Goal: Information Seeking & Learning: Learn about a topic

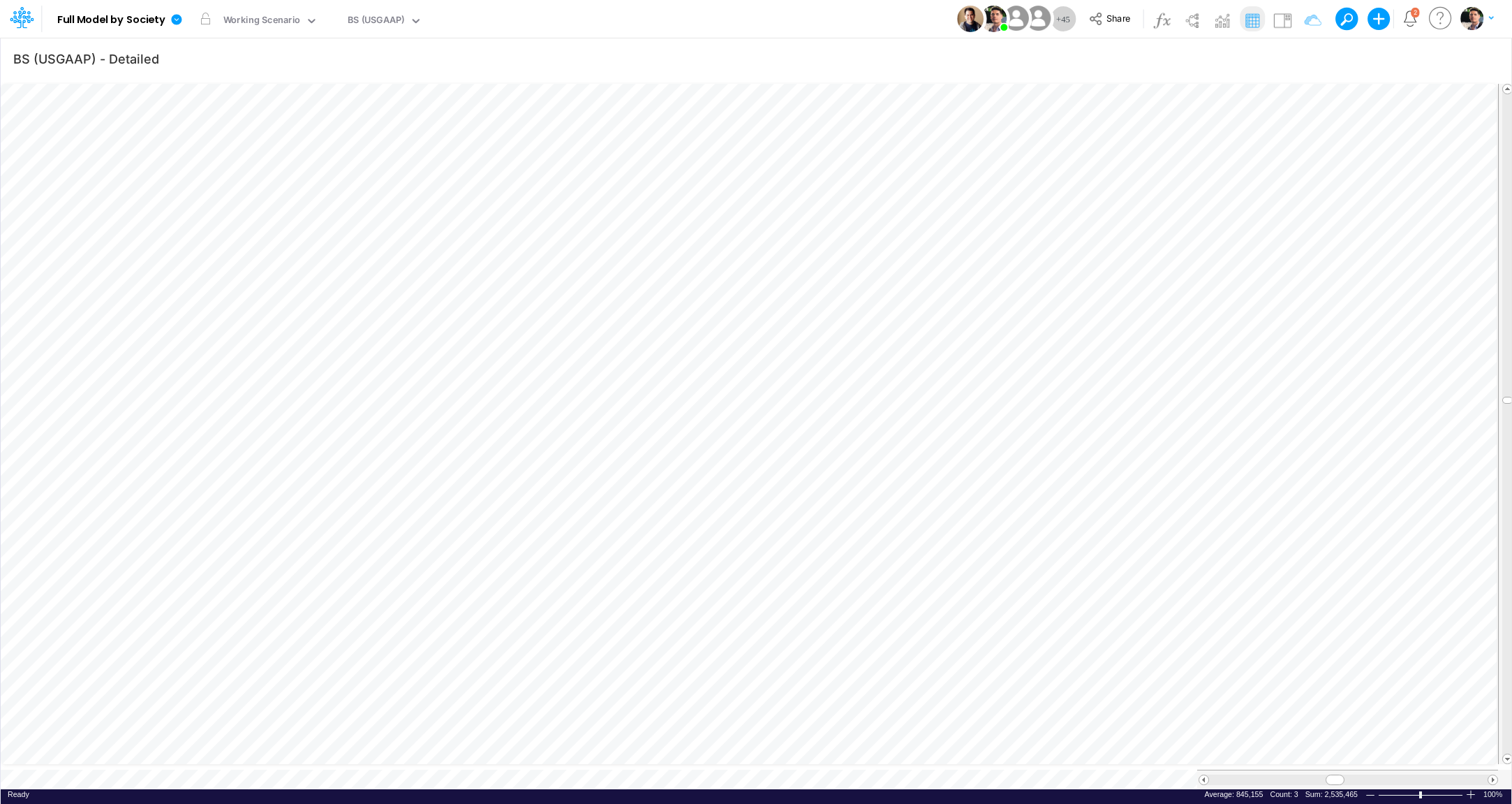
click at [382, 25] on div "BS (USGAAP)" at bounding box center [376, 21] width 57 height 16
type input "ass"
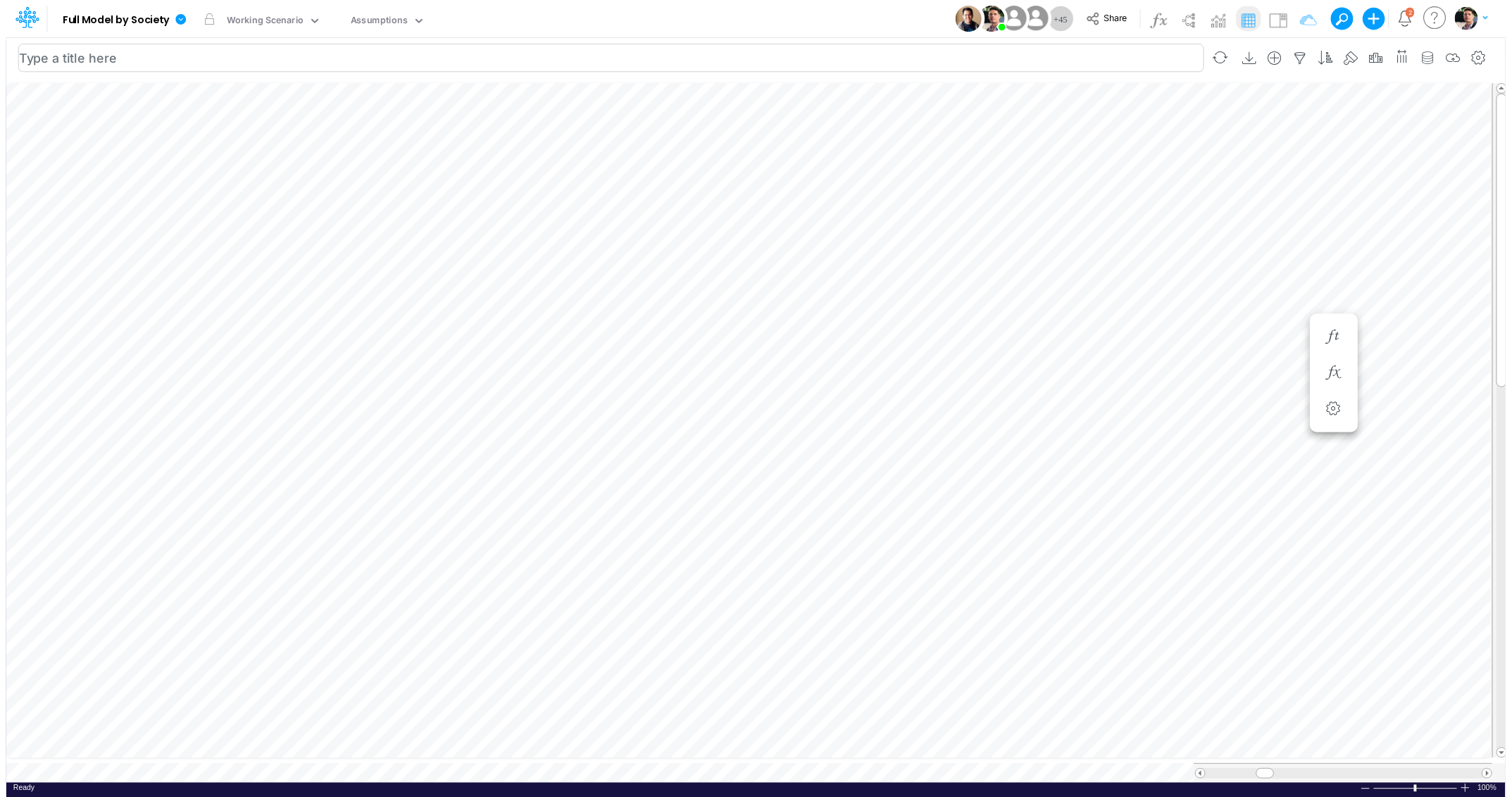
scroll to position [5, 9]
click at [392, 25] on div "Assumptions" at bounding box center [380, 21] width 59 height 16
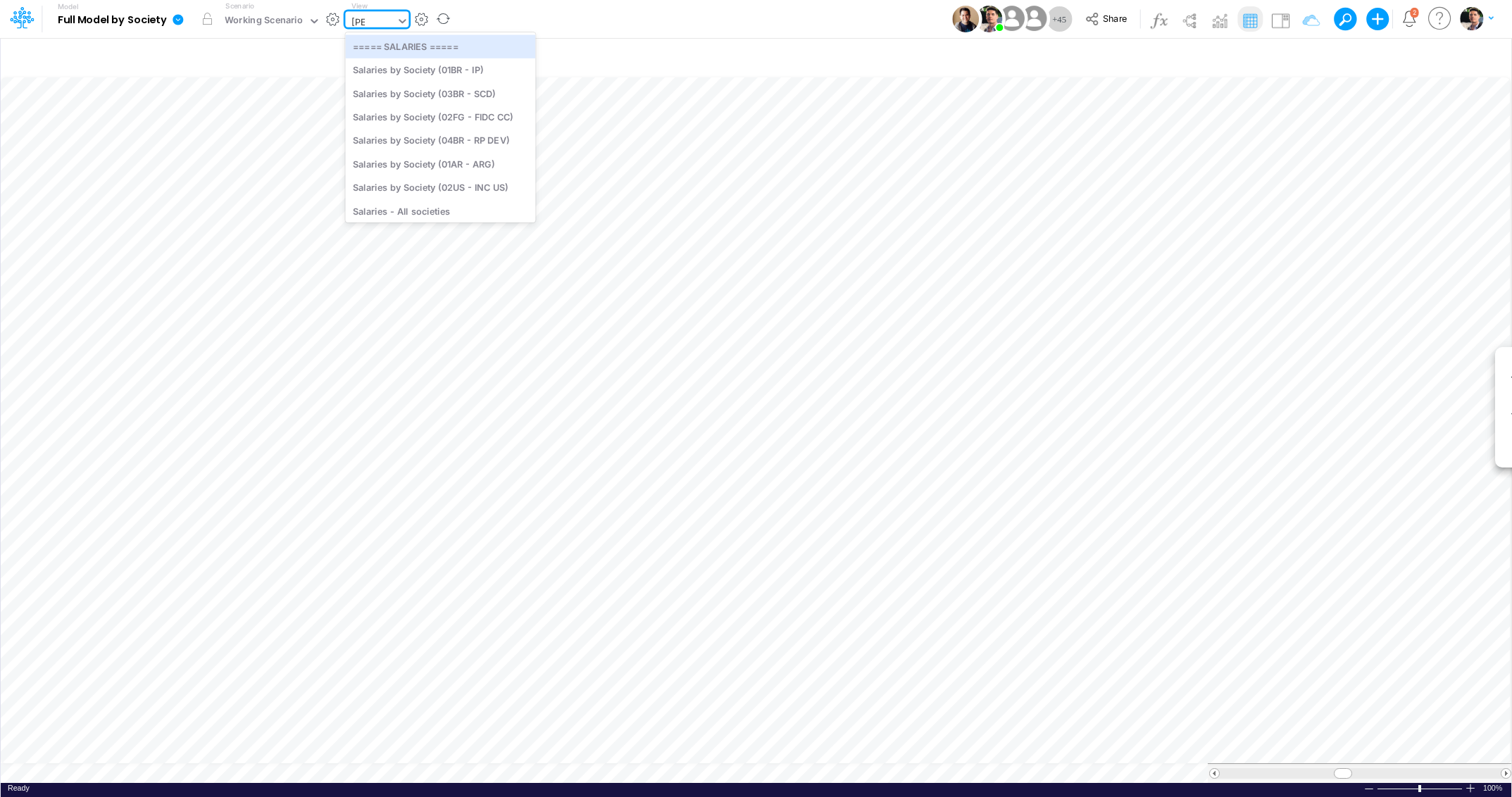
type input "sala"
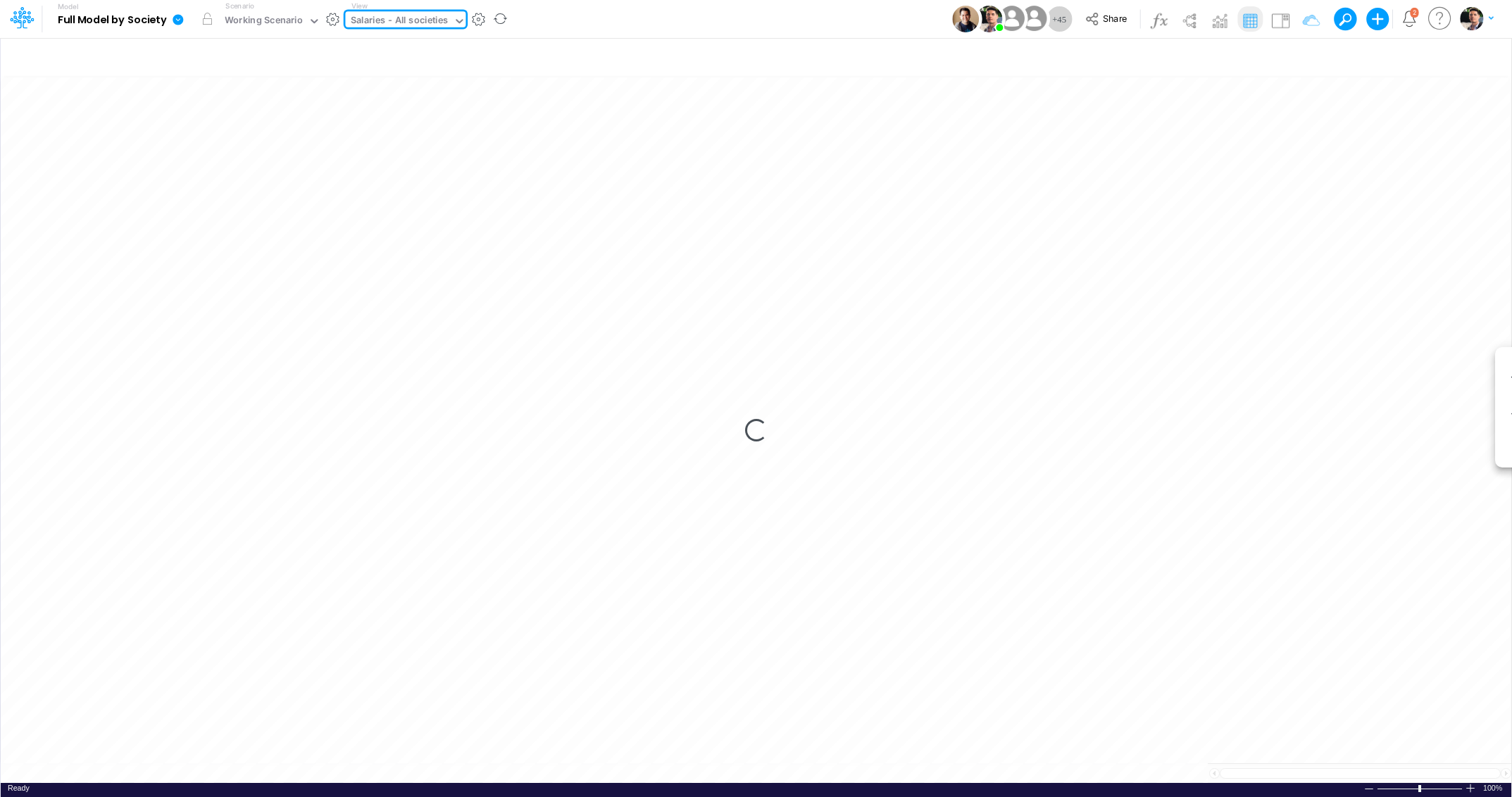
type input "Salaries - All societies"
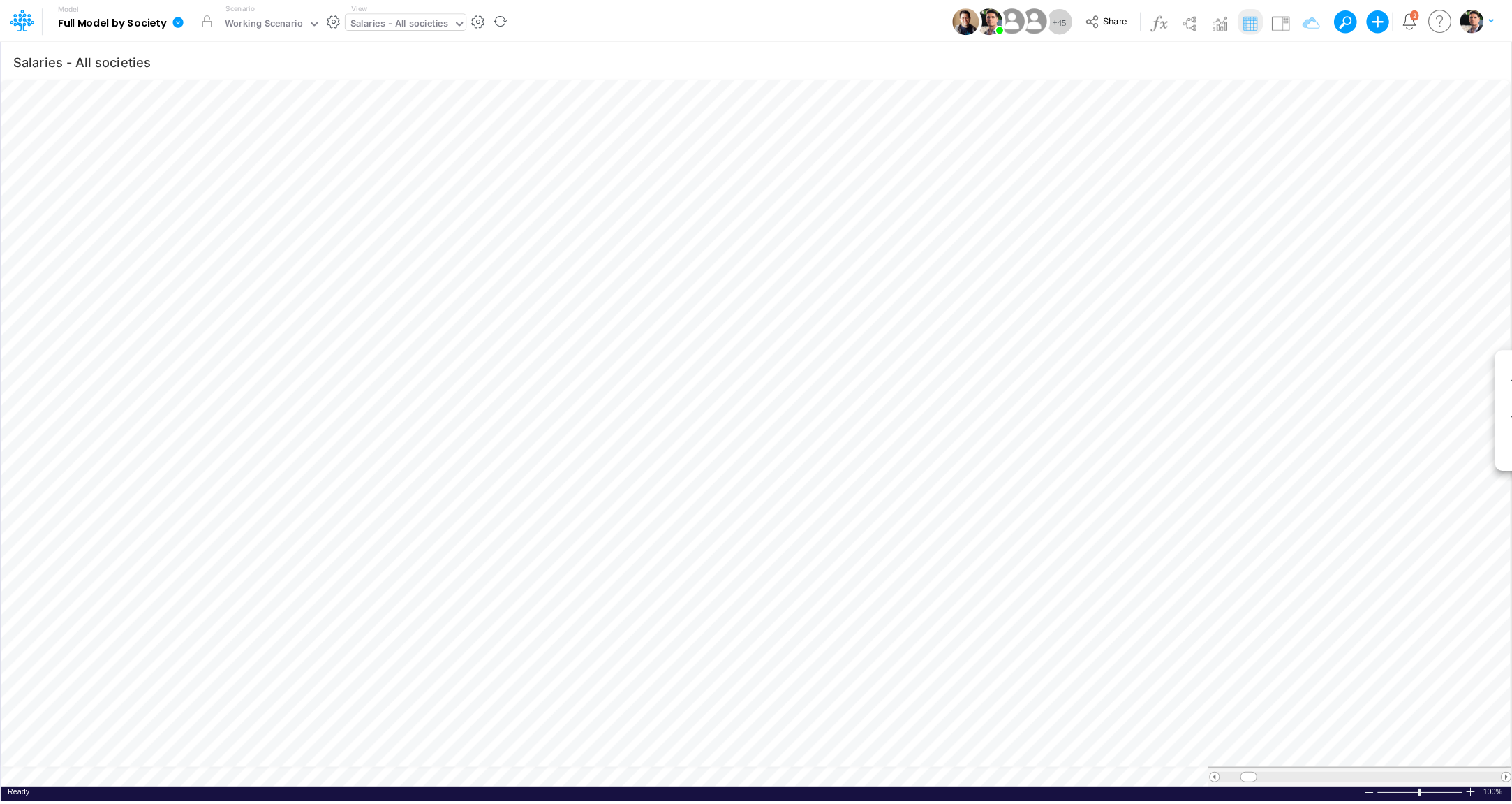
scroll to position [5, 47]
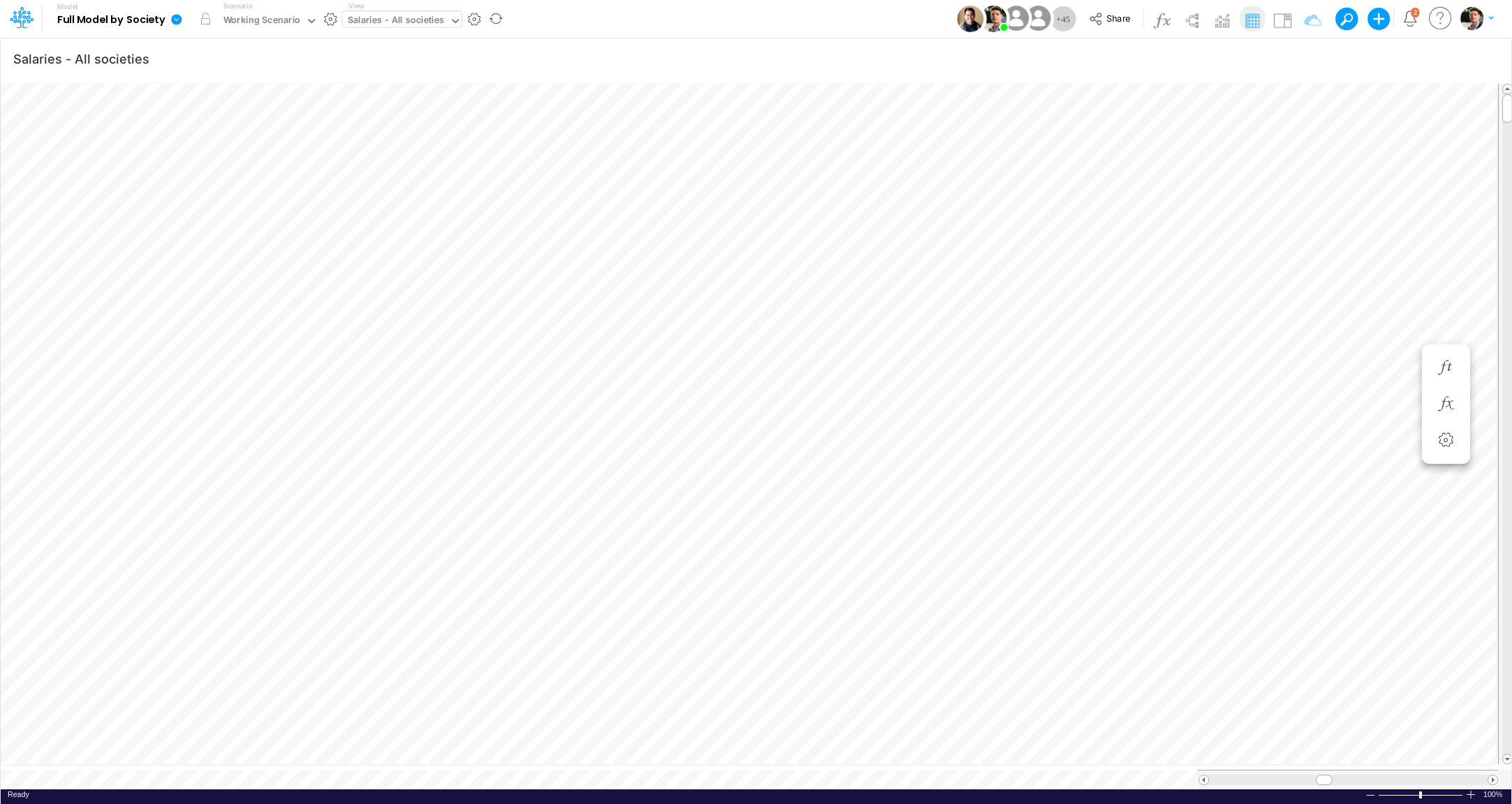
scroll to position [5, 46]
click at [410, 24] on div "Salaries - All societies" at bounding box center [396, 21] width 97 height 16
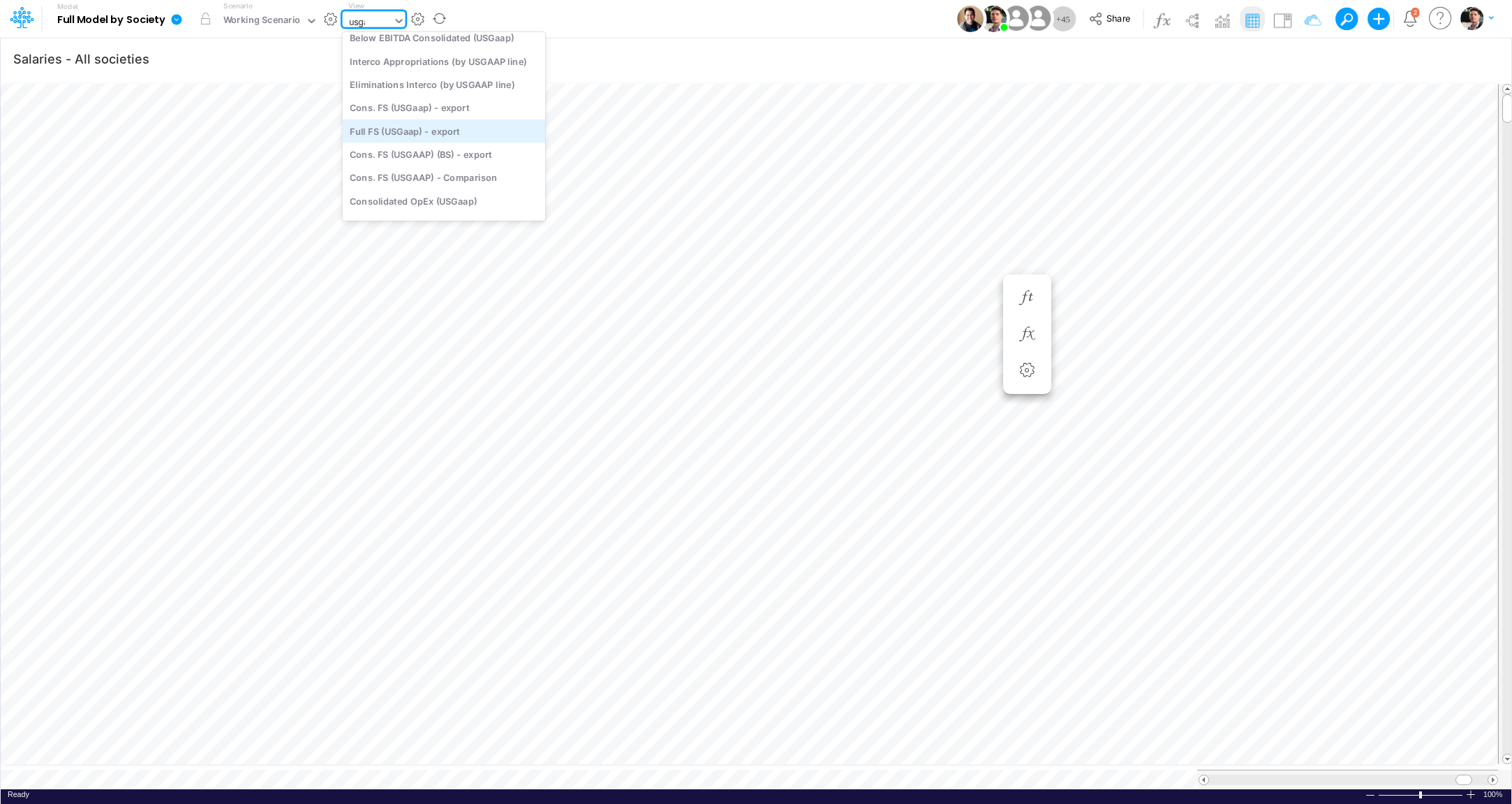
type input "usgaap"
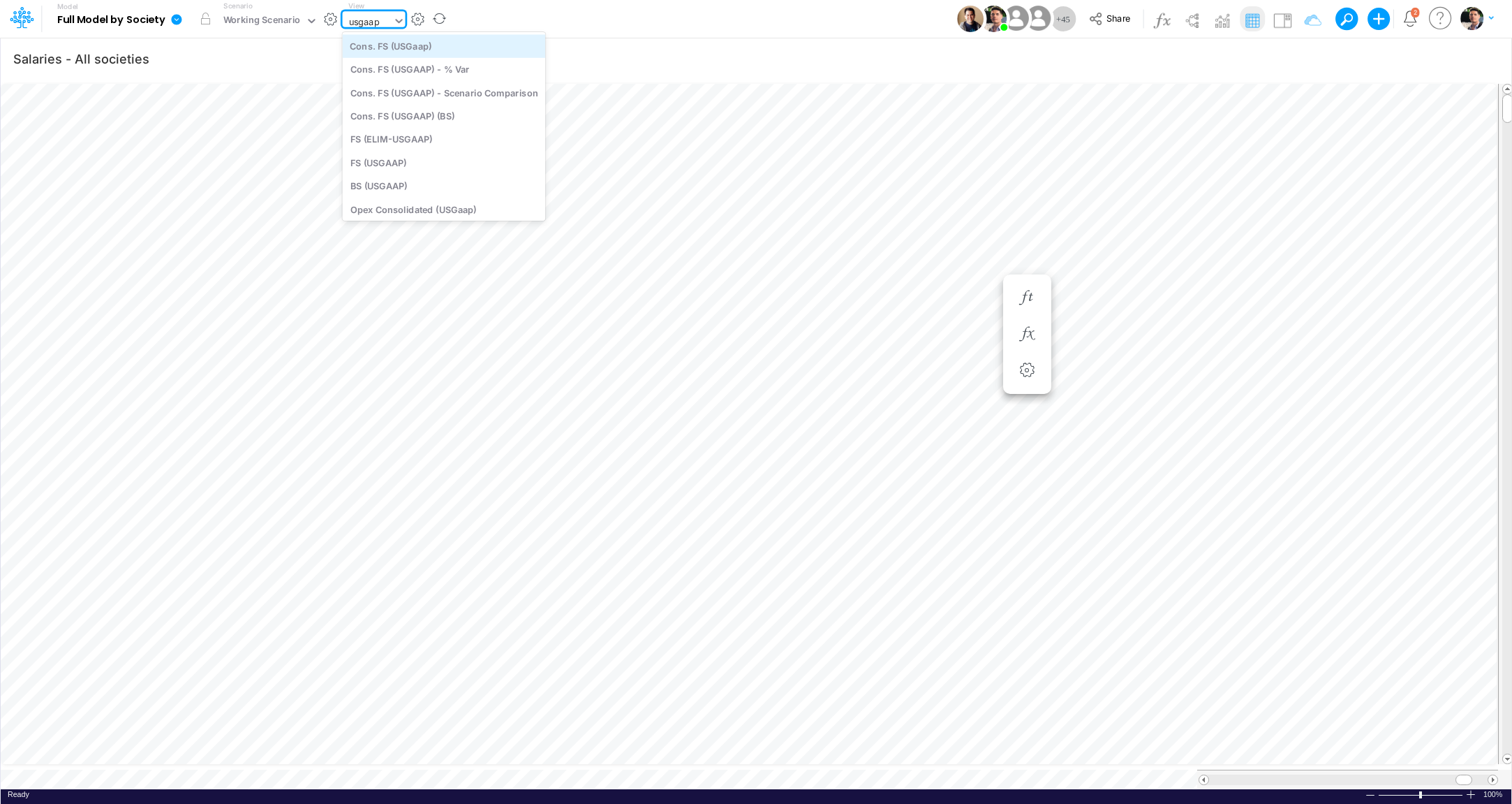
click at [427, 53] on div "Cons. FS (USGaap)" at bounding box center [444, 46] width 203 height 23
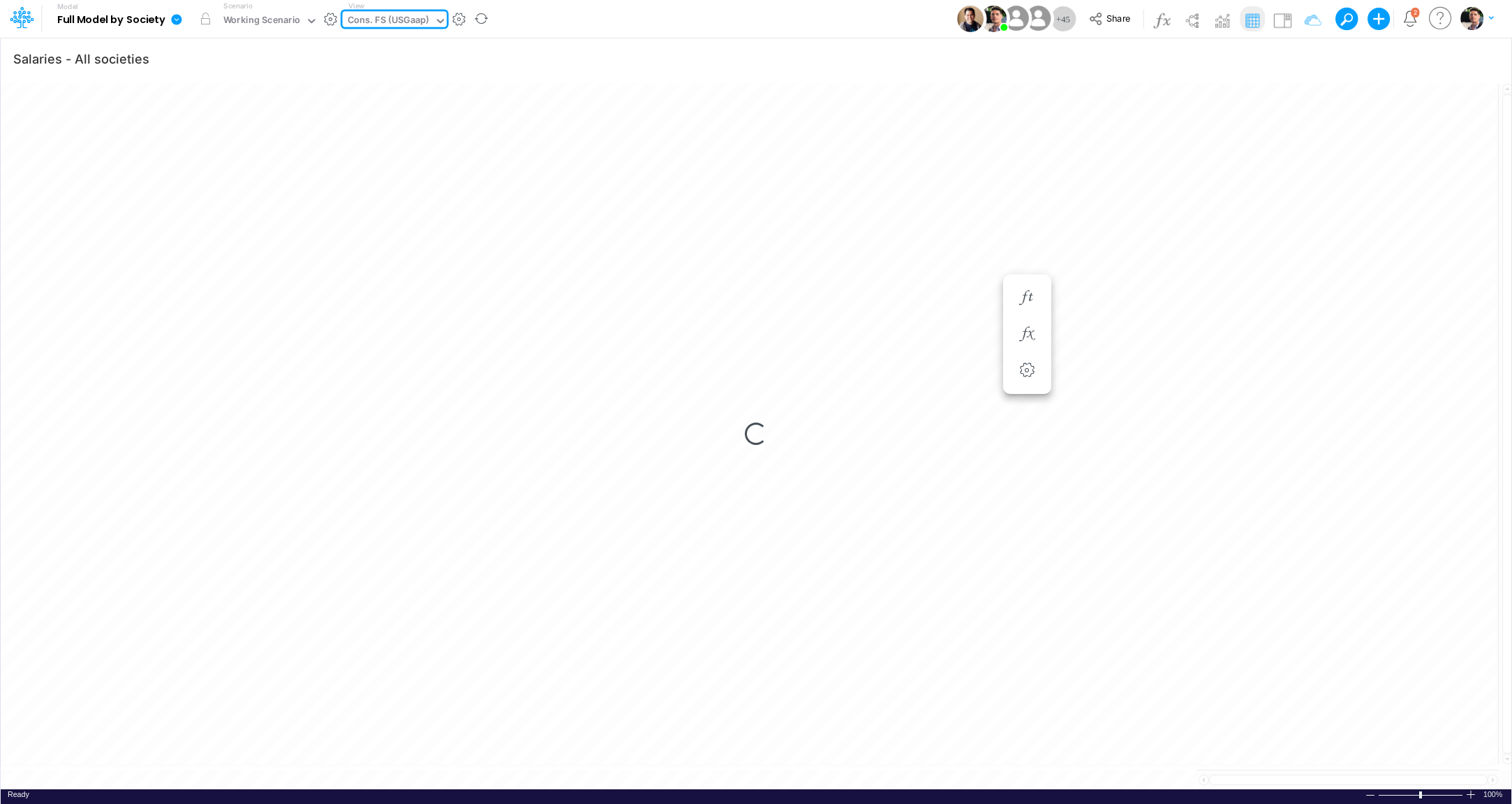
type input "Consolidated FS - USGAAP"
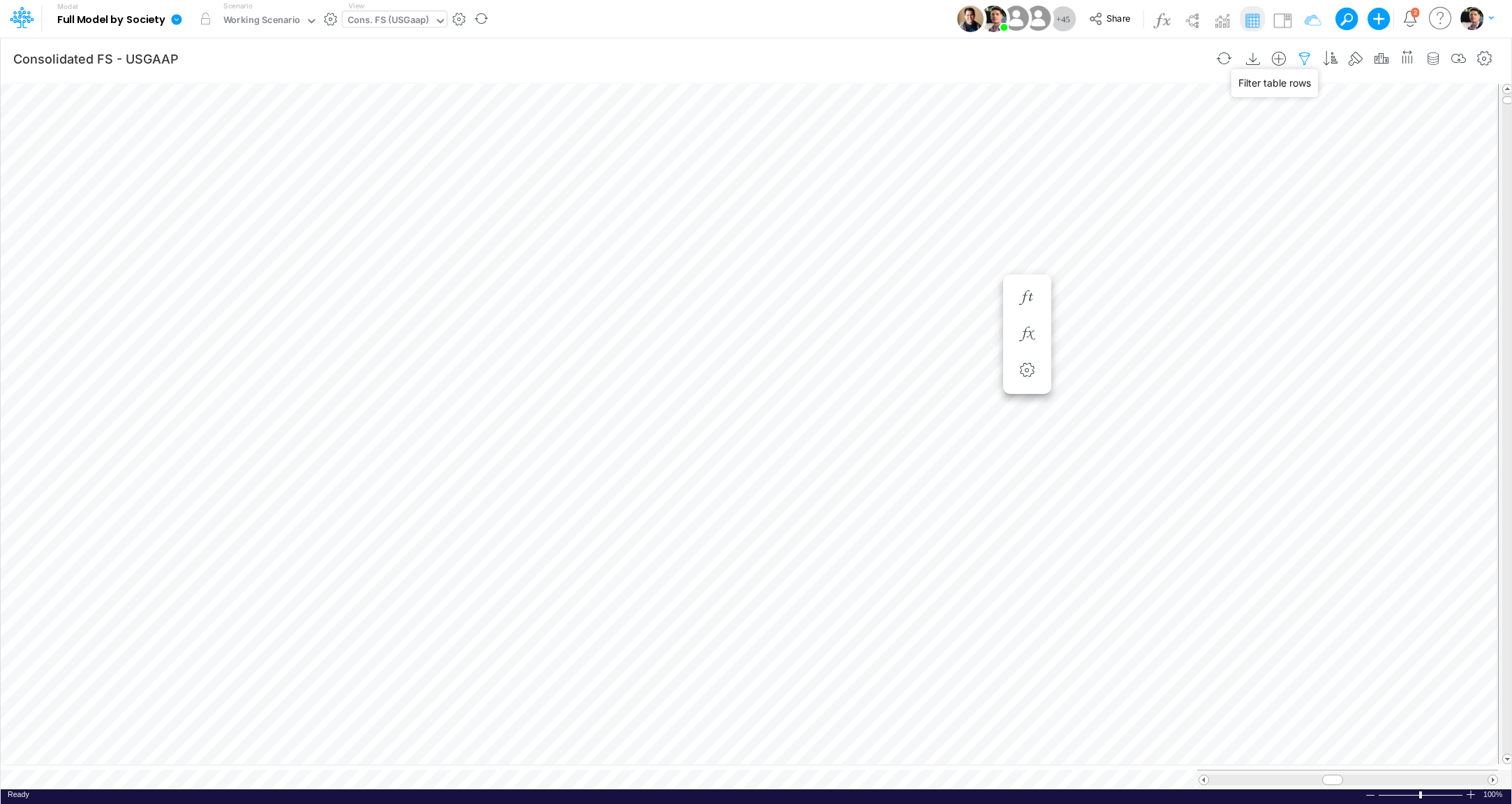
click at [1311, 59] on icon "button" at bounding box center [1305, 59] width 21 height 15
select select "notEqual"
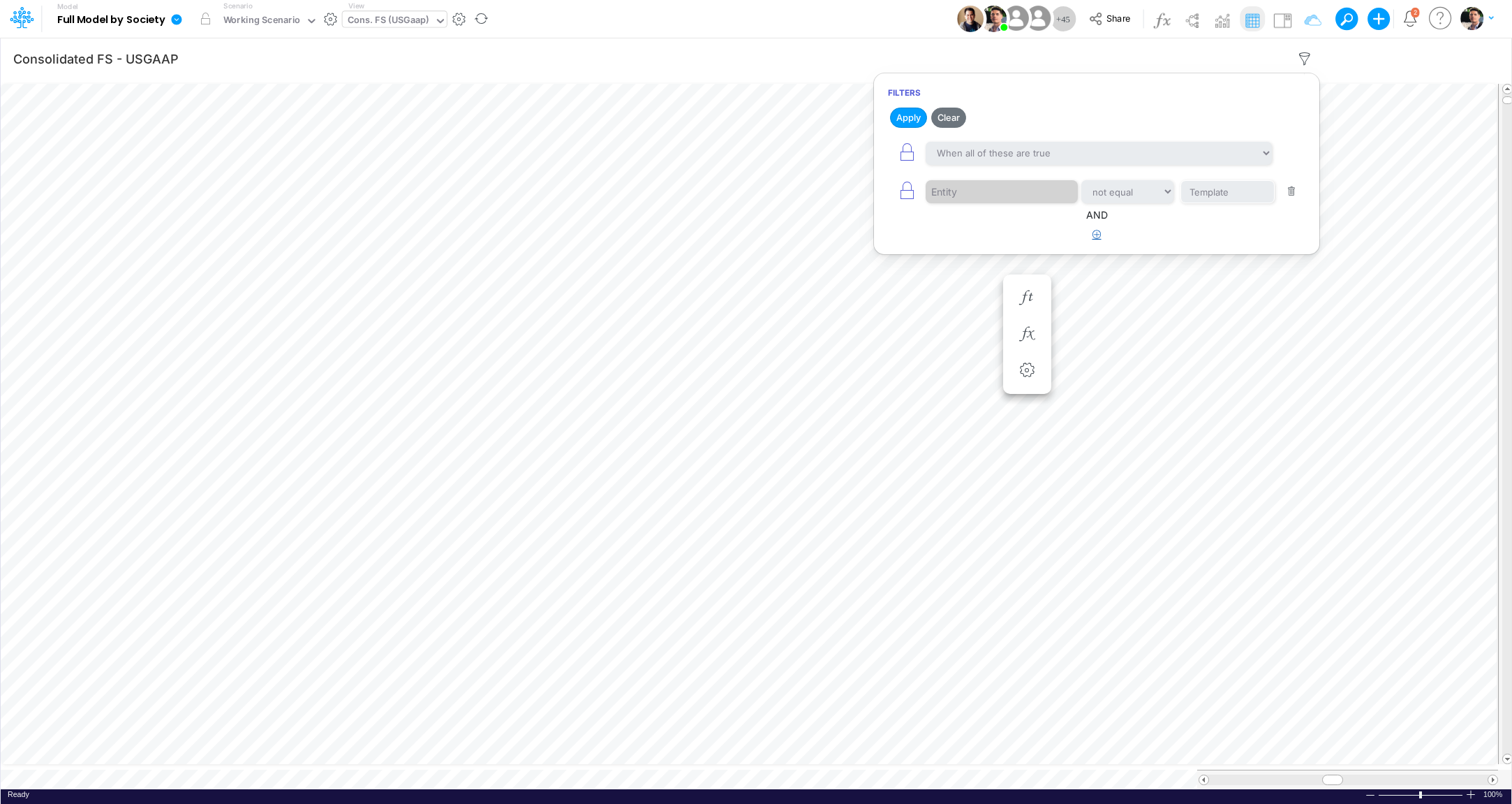
click at [1097, 235] on icon "button" at bounding box center [1097, 235] width 9 height 9
click at [993, 270] on div at bounding box center [992, 278] width 132 height 24
type input "s"
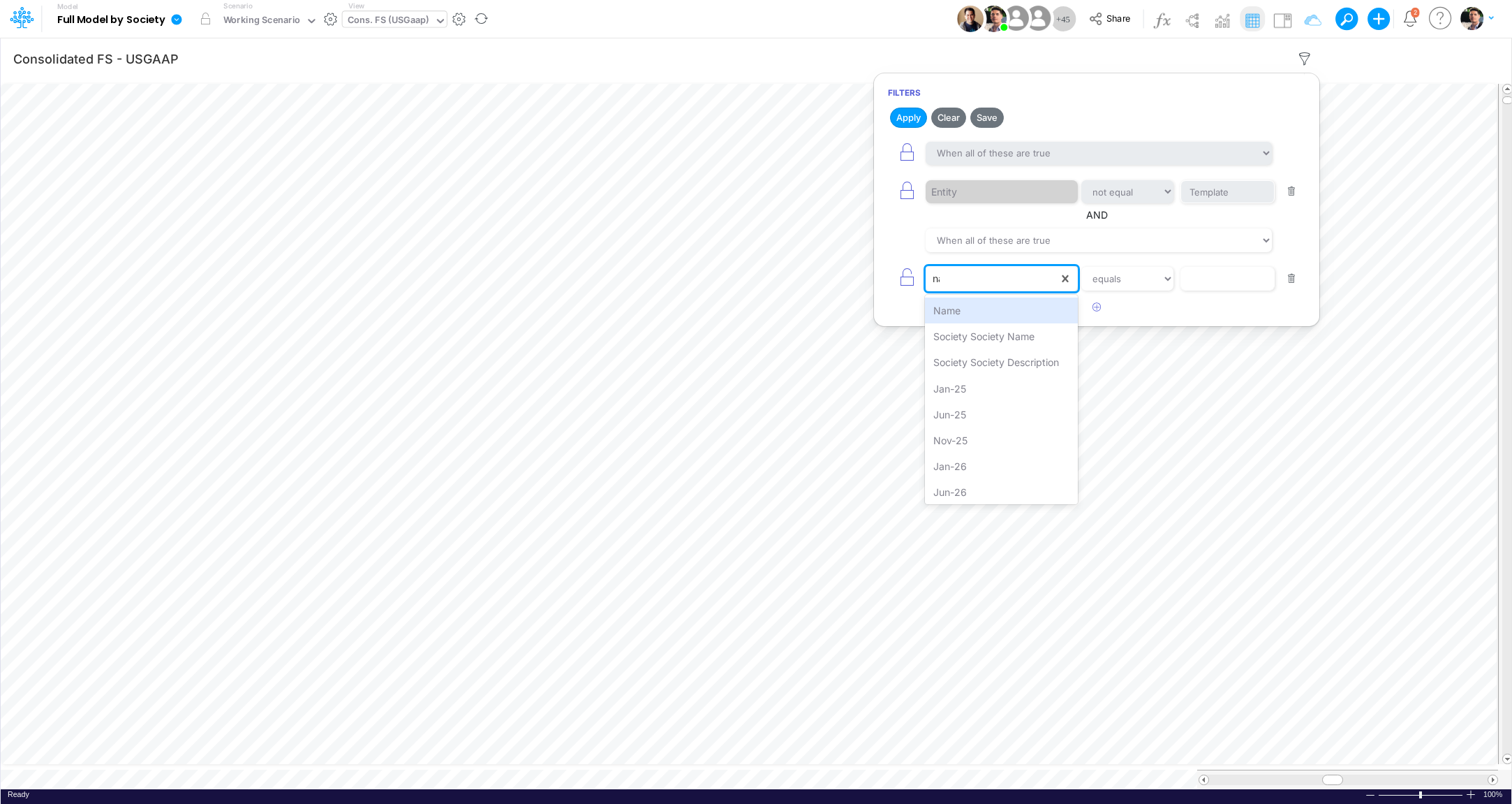
type input "nam"
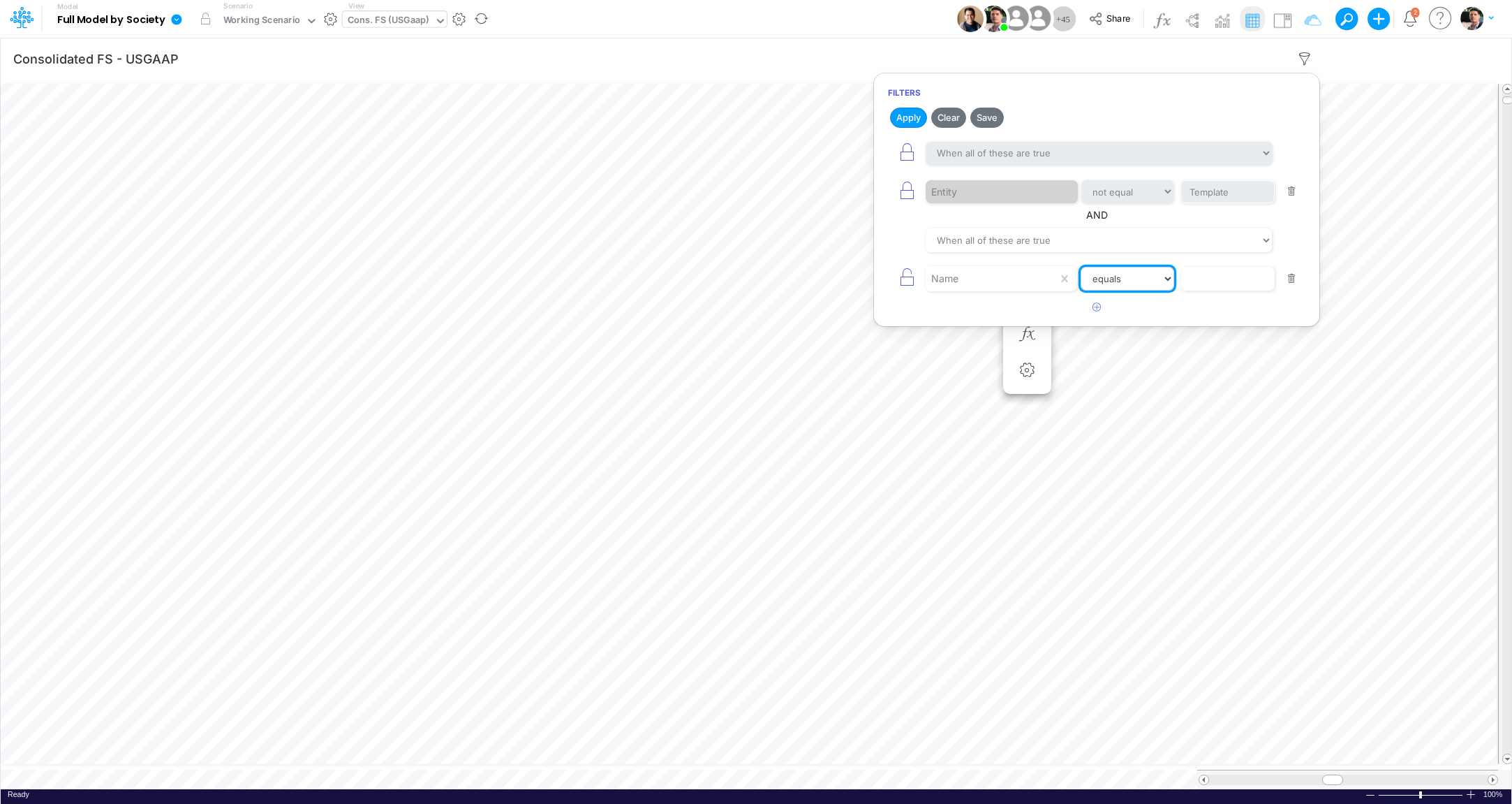
select select "contains"
type input "salaries"
click at [1095, 302] on icon "button" at bounding box center [1097, 307] width 9 height 9
click at [1002, 316] on div at bounding box center [992, 317] width 132 height 24
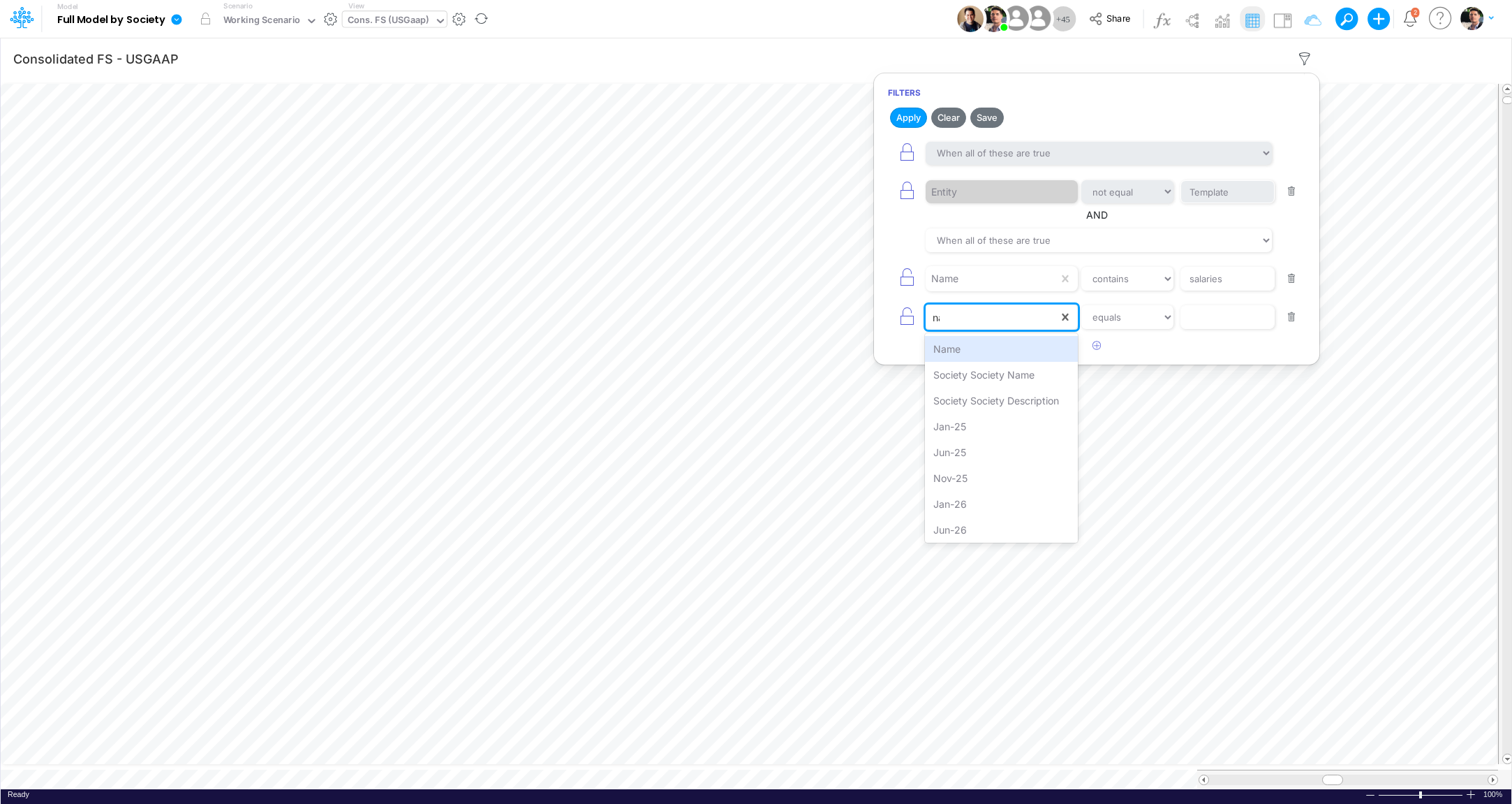
type input "nam"
select select "contains"
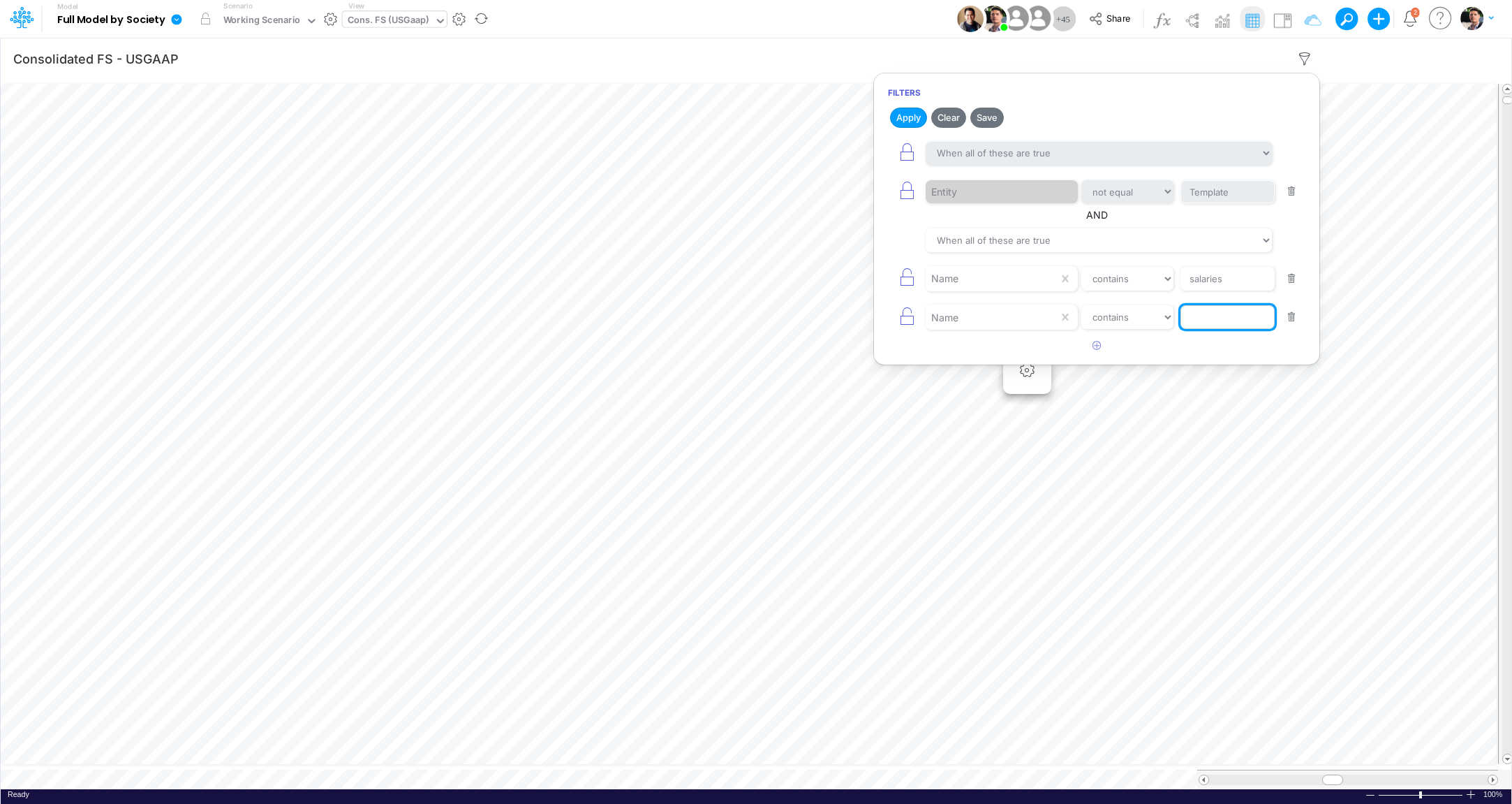
click at [1231, 318] on input "text" at bounding box center [1228, 317] width 94 height 24
type input "Softwa"
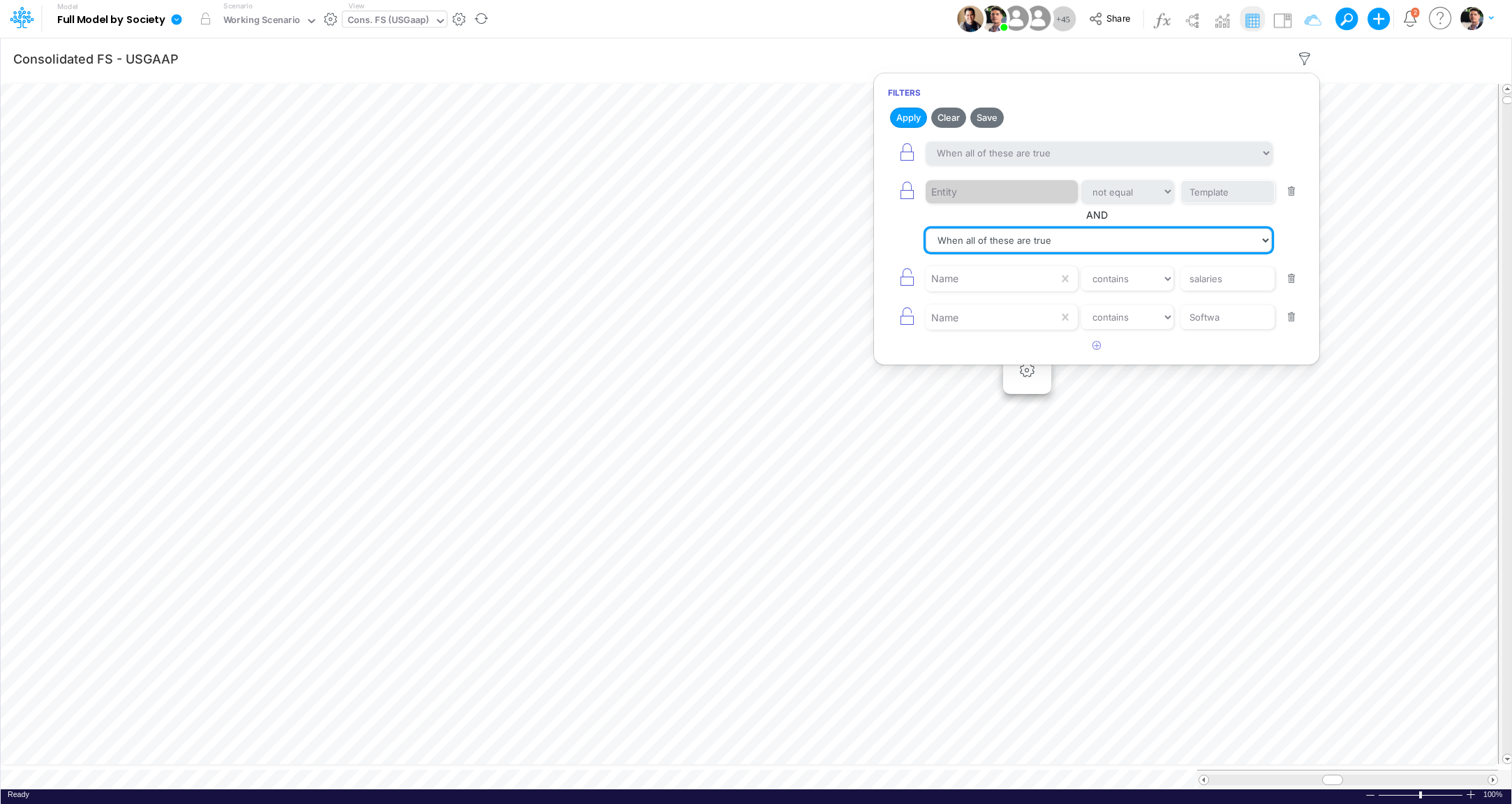
select select "tableSearchOR"
click option "When any of these are true" at bounding box center [0, 0] width 0 height 0
click at [904, 125] on button "Apply" at bounding box center [909, 118] width 37 height 20
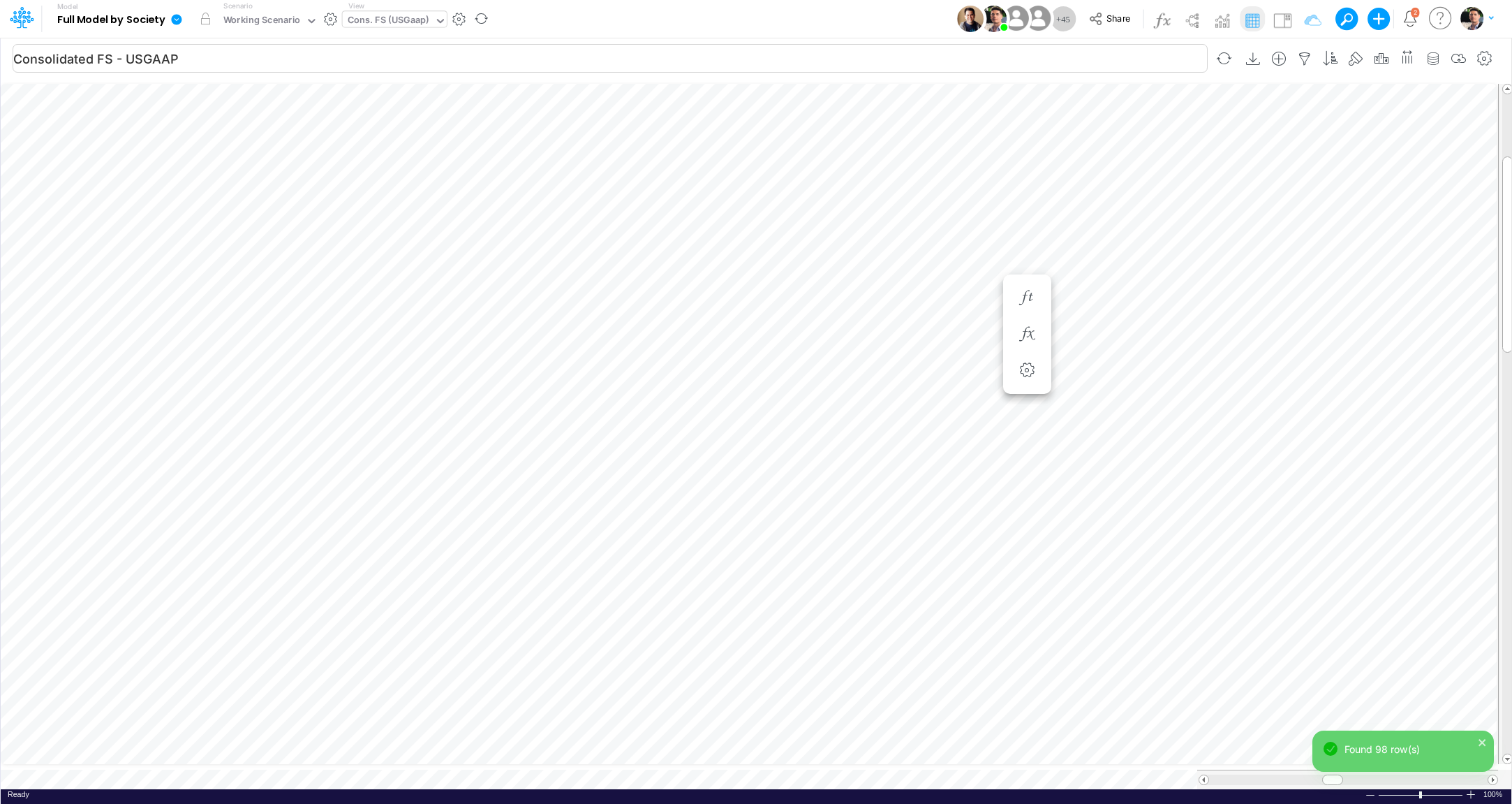
scroll to position [5, 46]
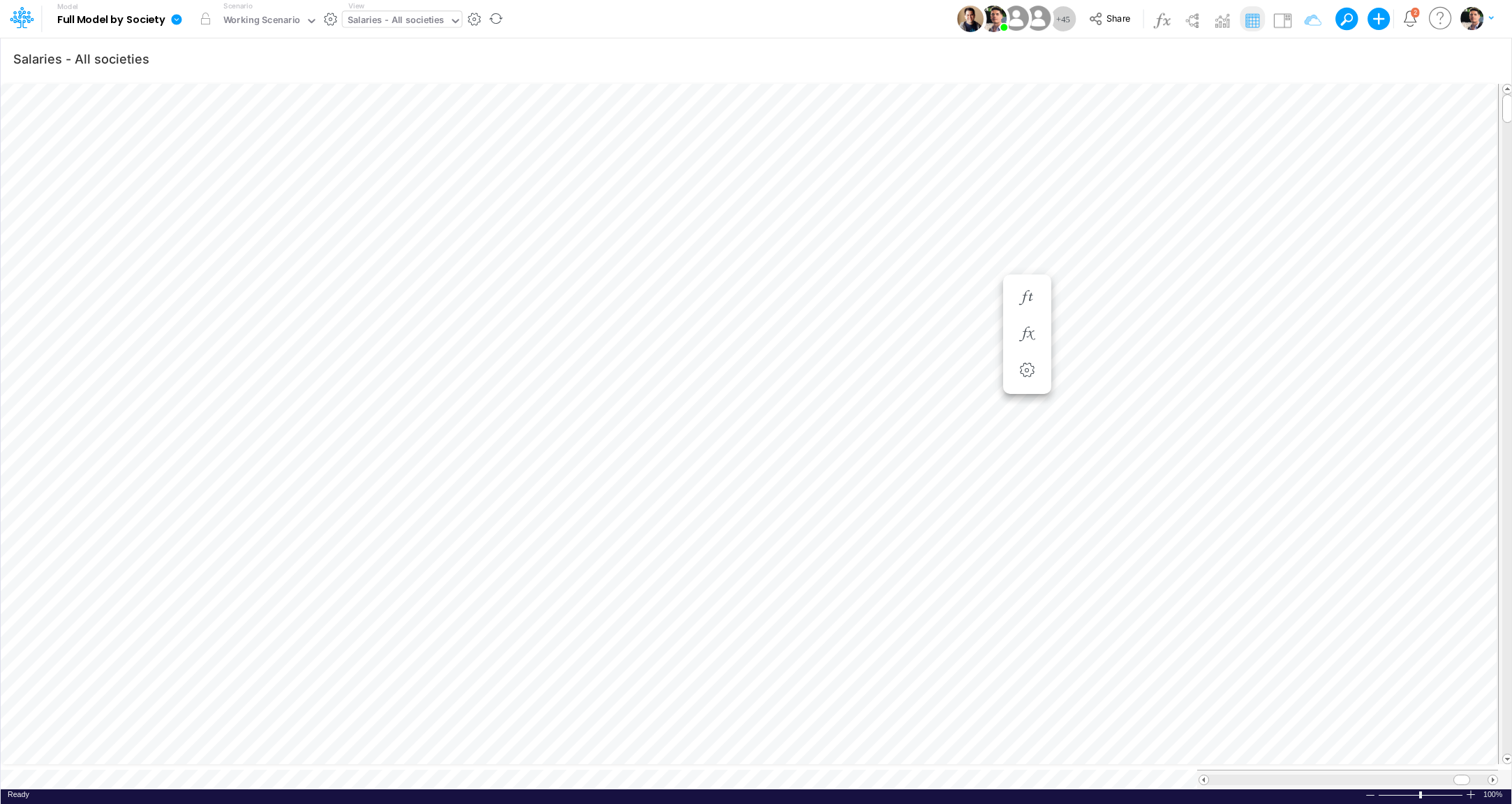
scroll to position [5, 9]
type input "Salaries - All societies"
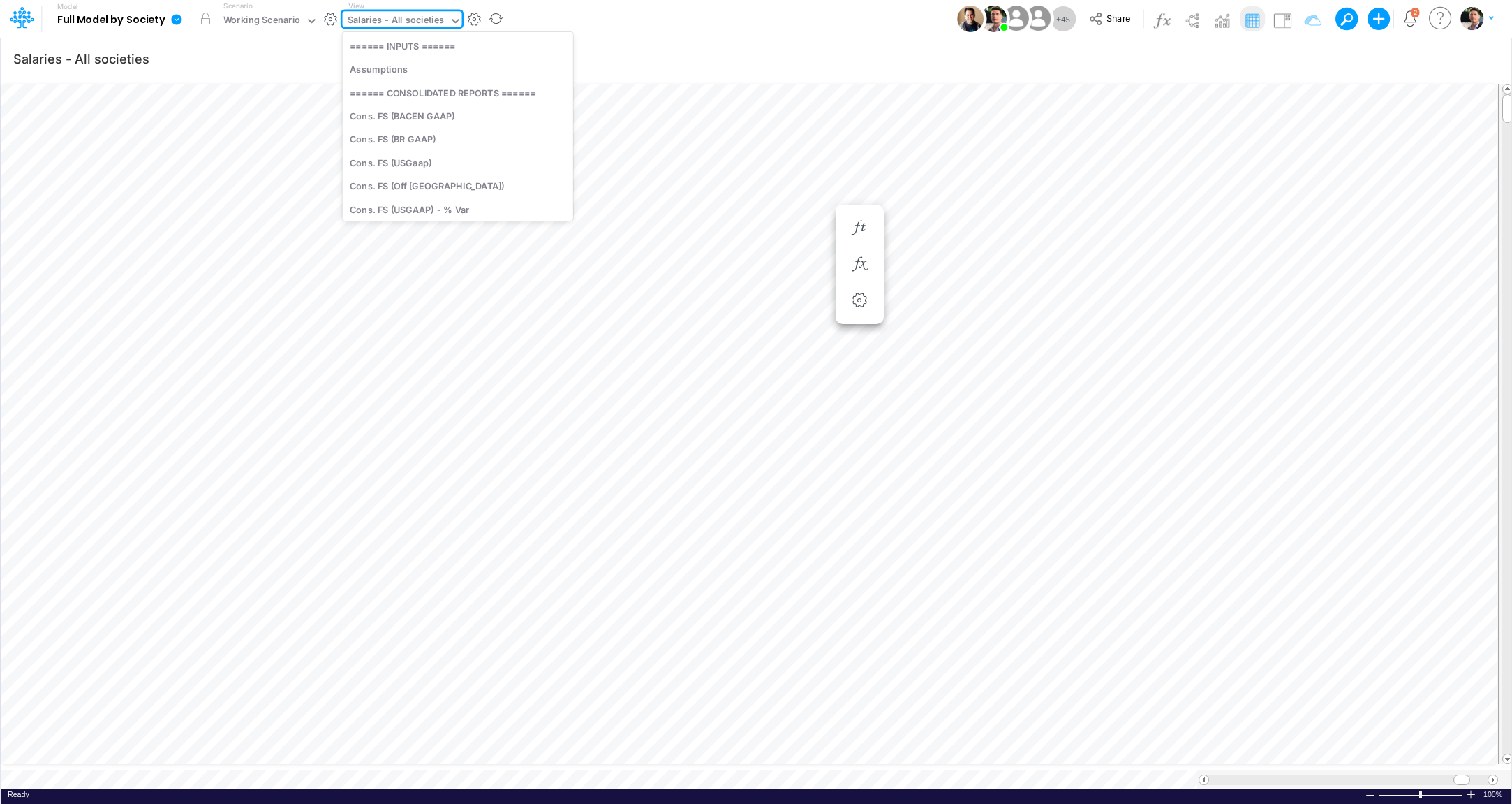
click at [390, 21] on div "Salaries - All societies" at bounding box center [396, 21] width 97 height 16
type input "0"
type input "sala"
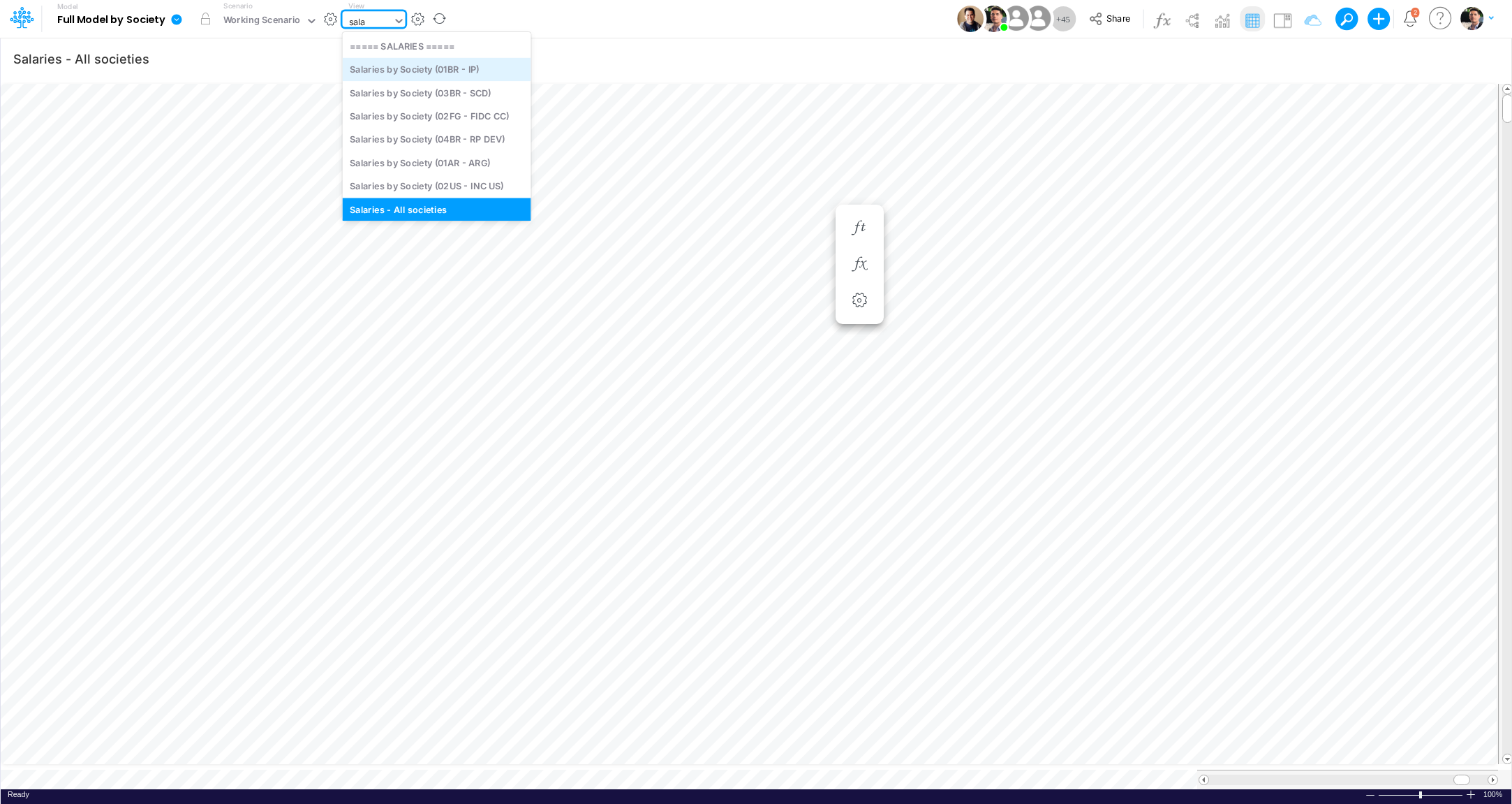
click at [427, 71] on div "Salaries by Society (01BR - IP)" at bounding box center [437, 70] width 188 height 23
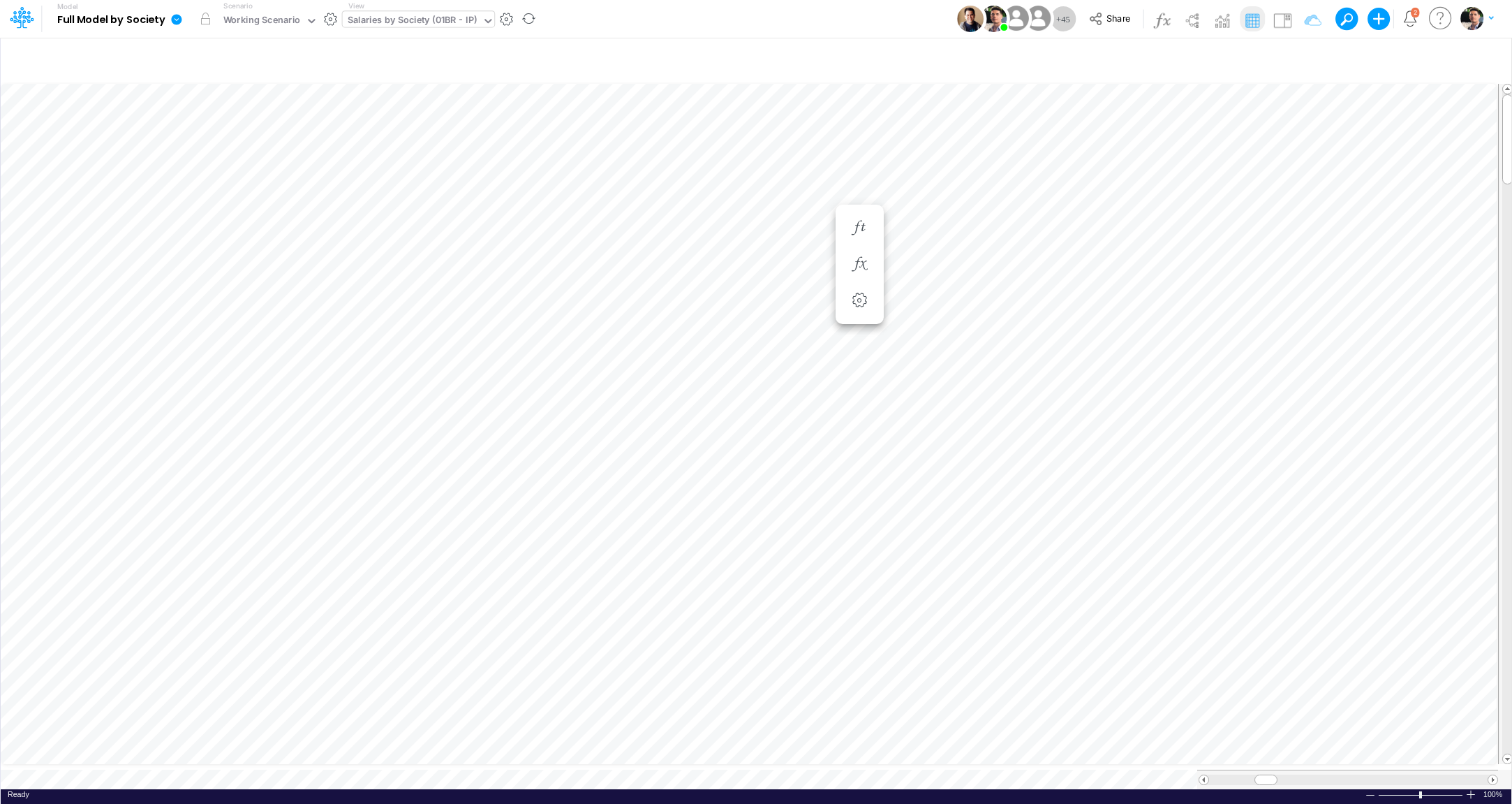
scroll to position [5, 3]
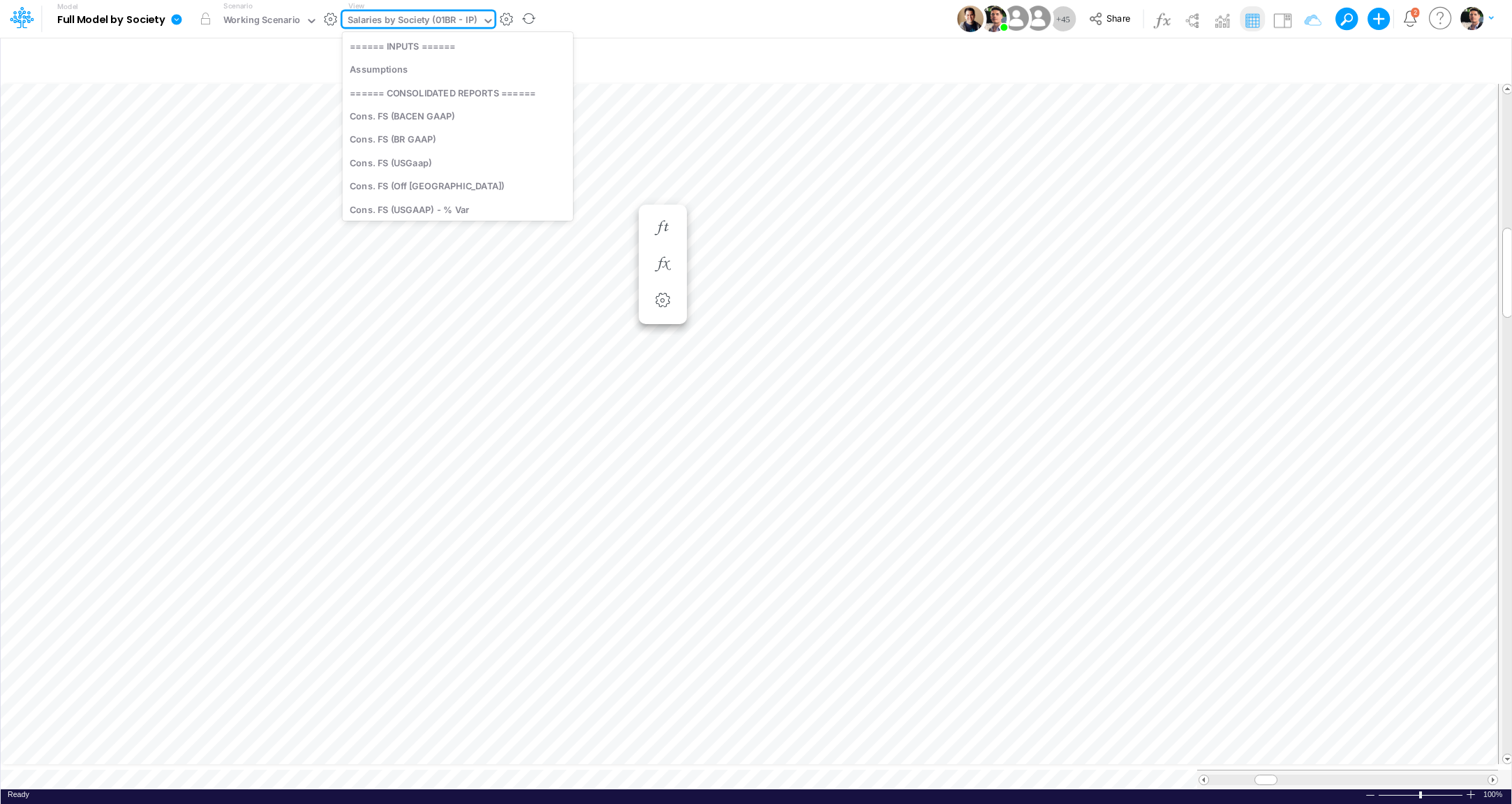
click at [434, 20] on div "Salaries by Society (01BR - IP)" at bounding box center [412, 21] width 129 height 16
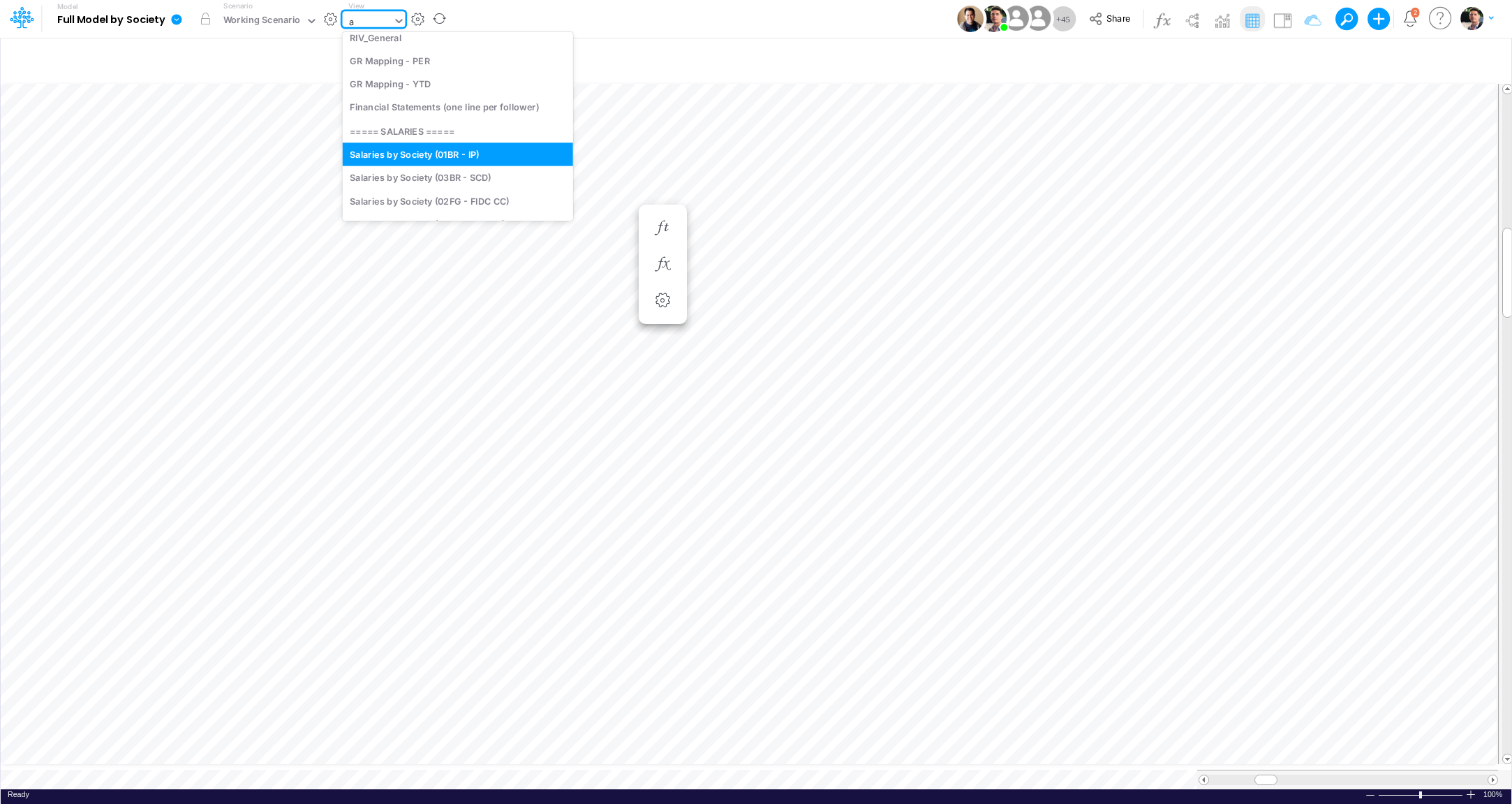
type input "as"
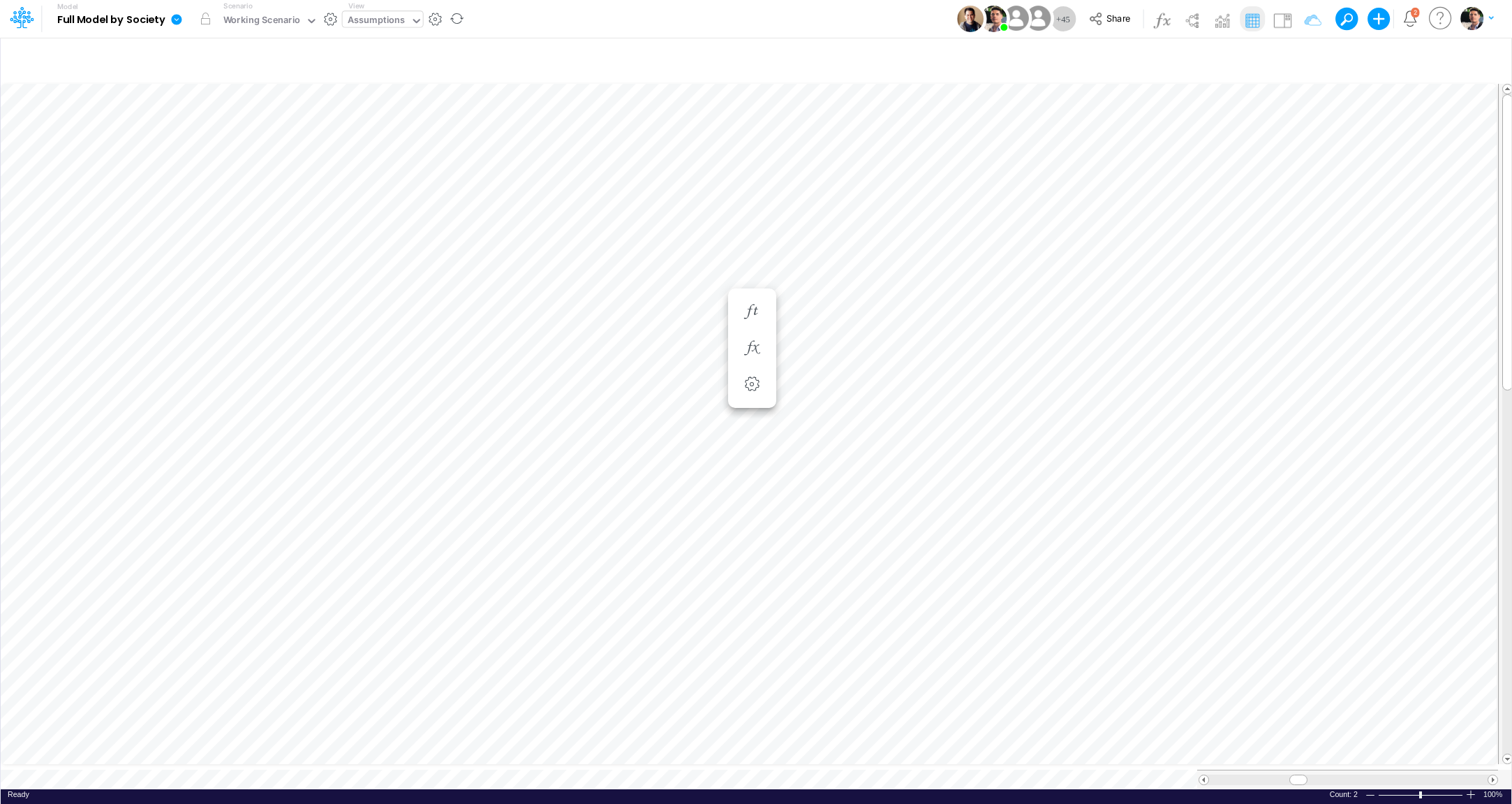
click at [394, 25] on div "Assumptions" at bounding box center [376, 21] width 58 height 16
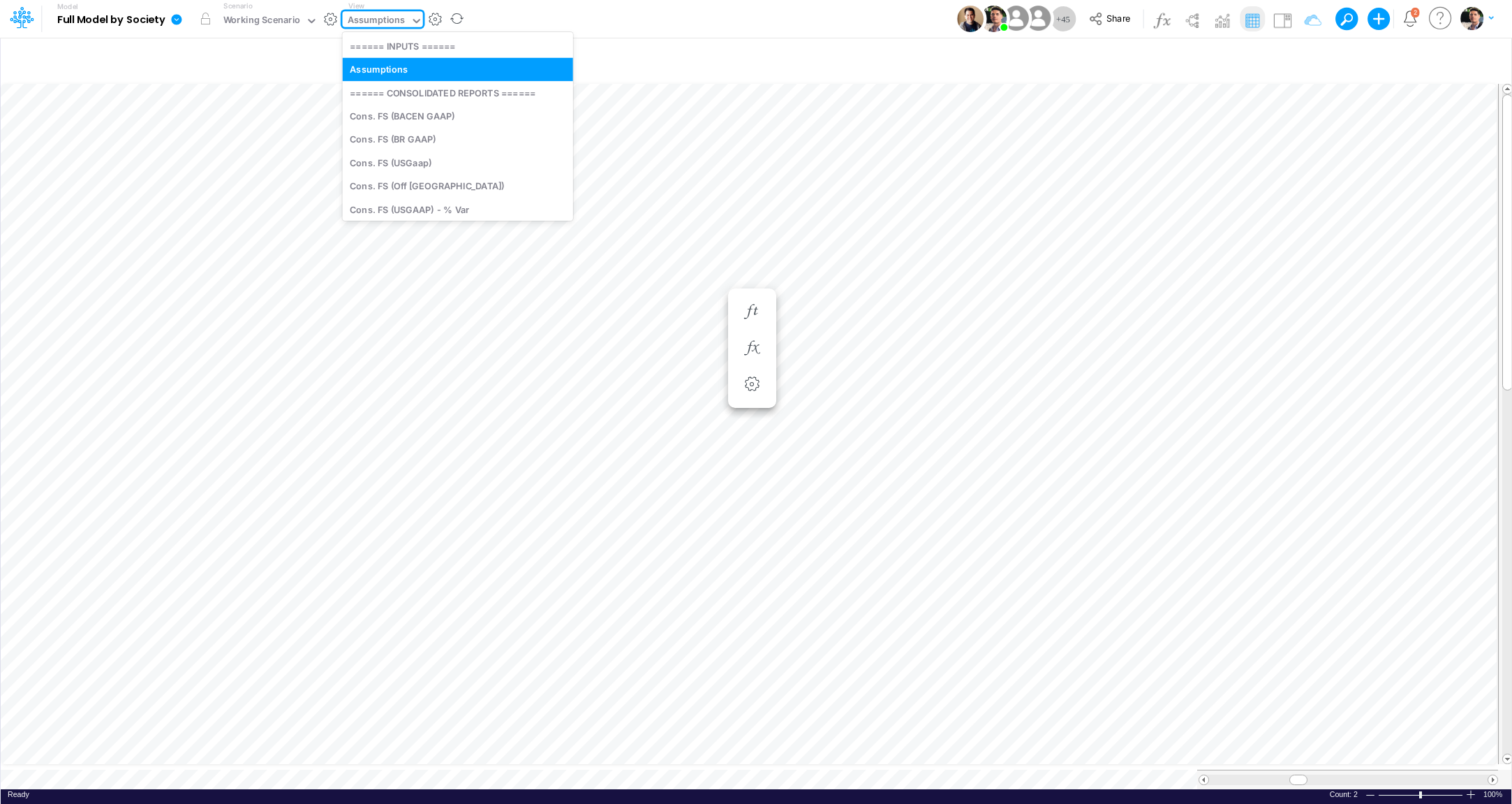
click at [394, 25] on div "Assumptions" at bounding box center [376, 21] width 58 height 16
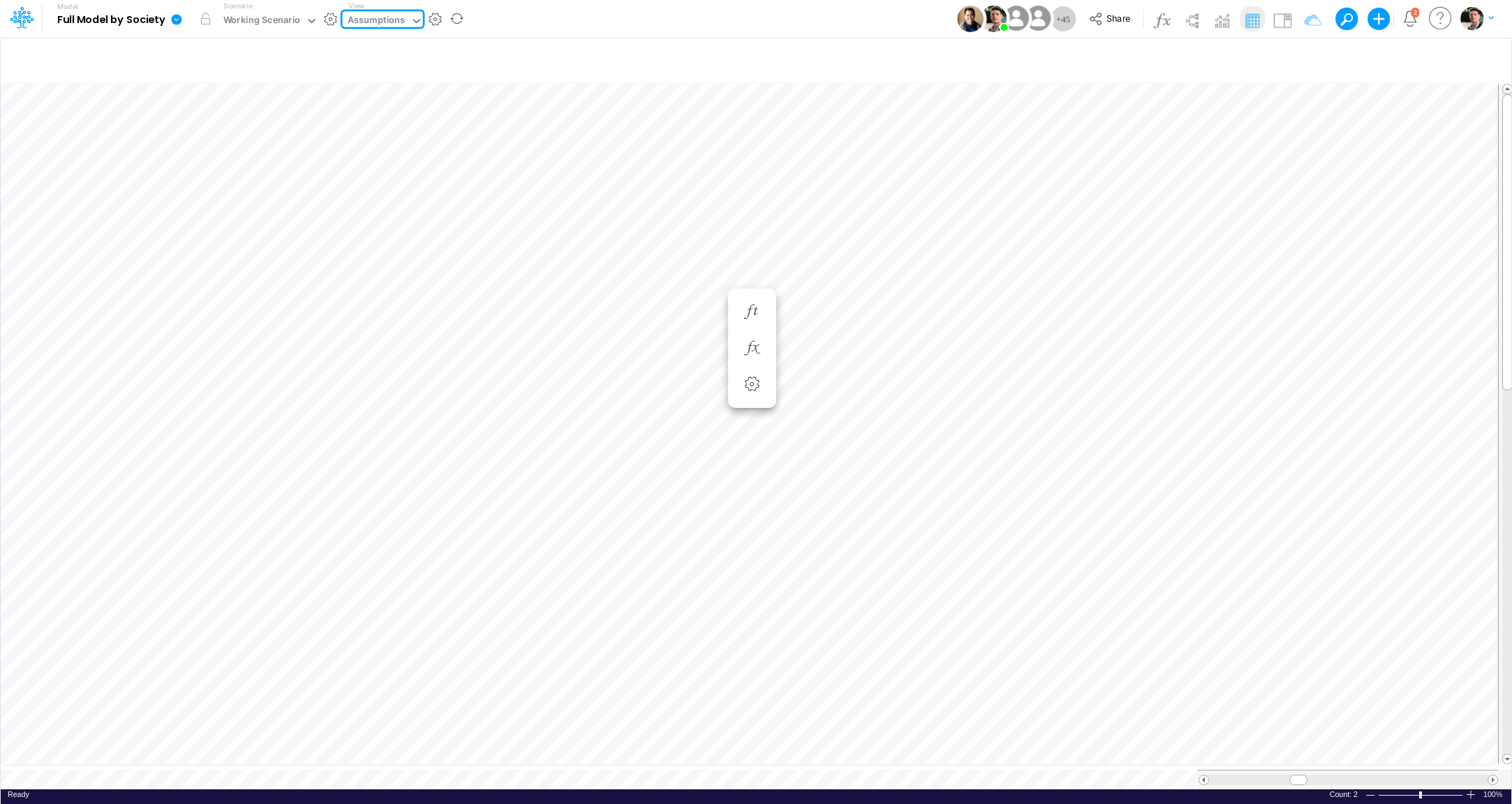
click at [386, 19] on div "Assumptions" at bounding box center [376, 21] width 58 height 16
type input "BS (USGAAP) - Detailed"
click at [1308, 62] on icon "button" at bounding box center [1305, 59] width 21 height 15
select select "tableSearchOR"
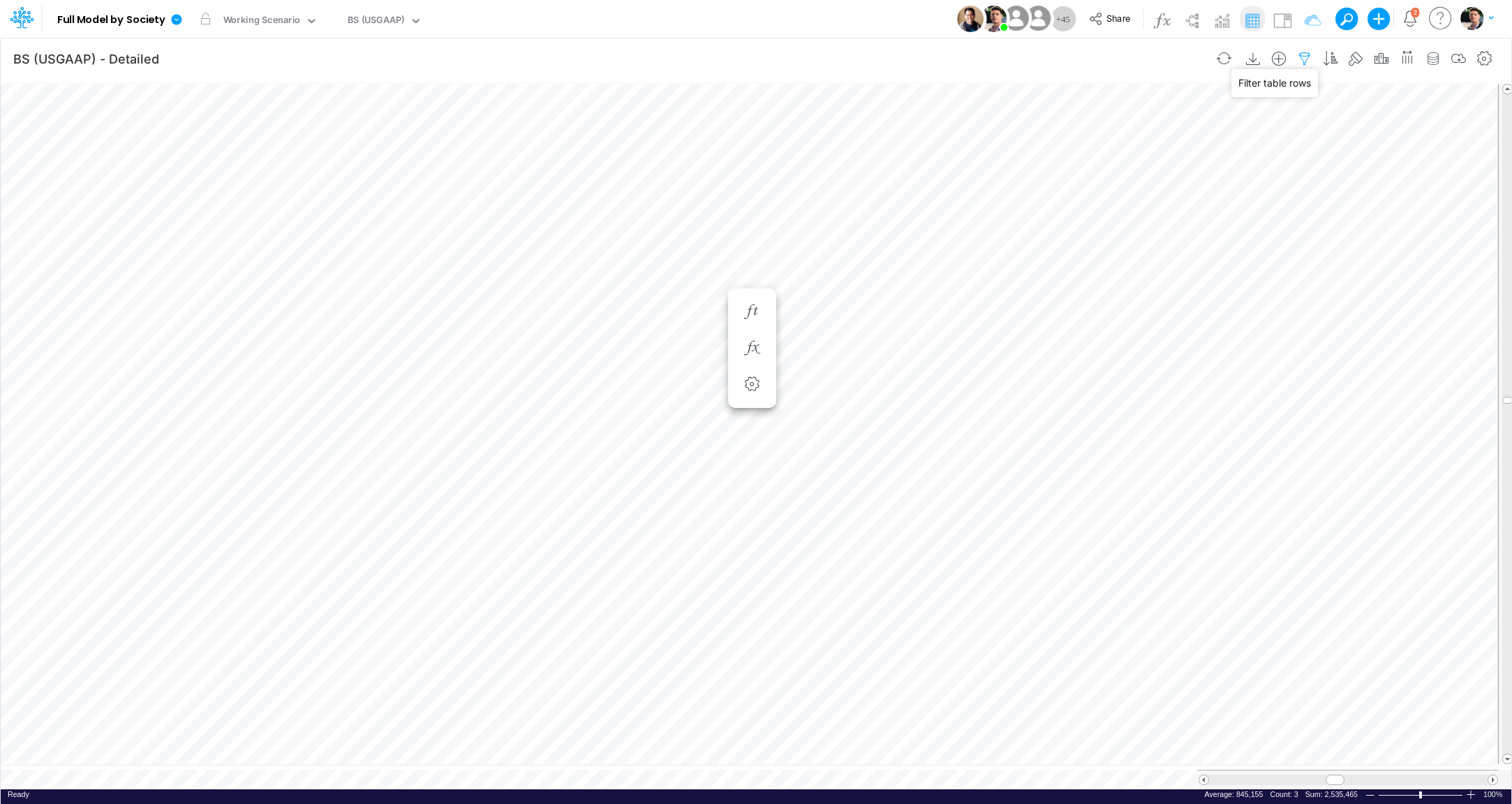
select select "notEqual"
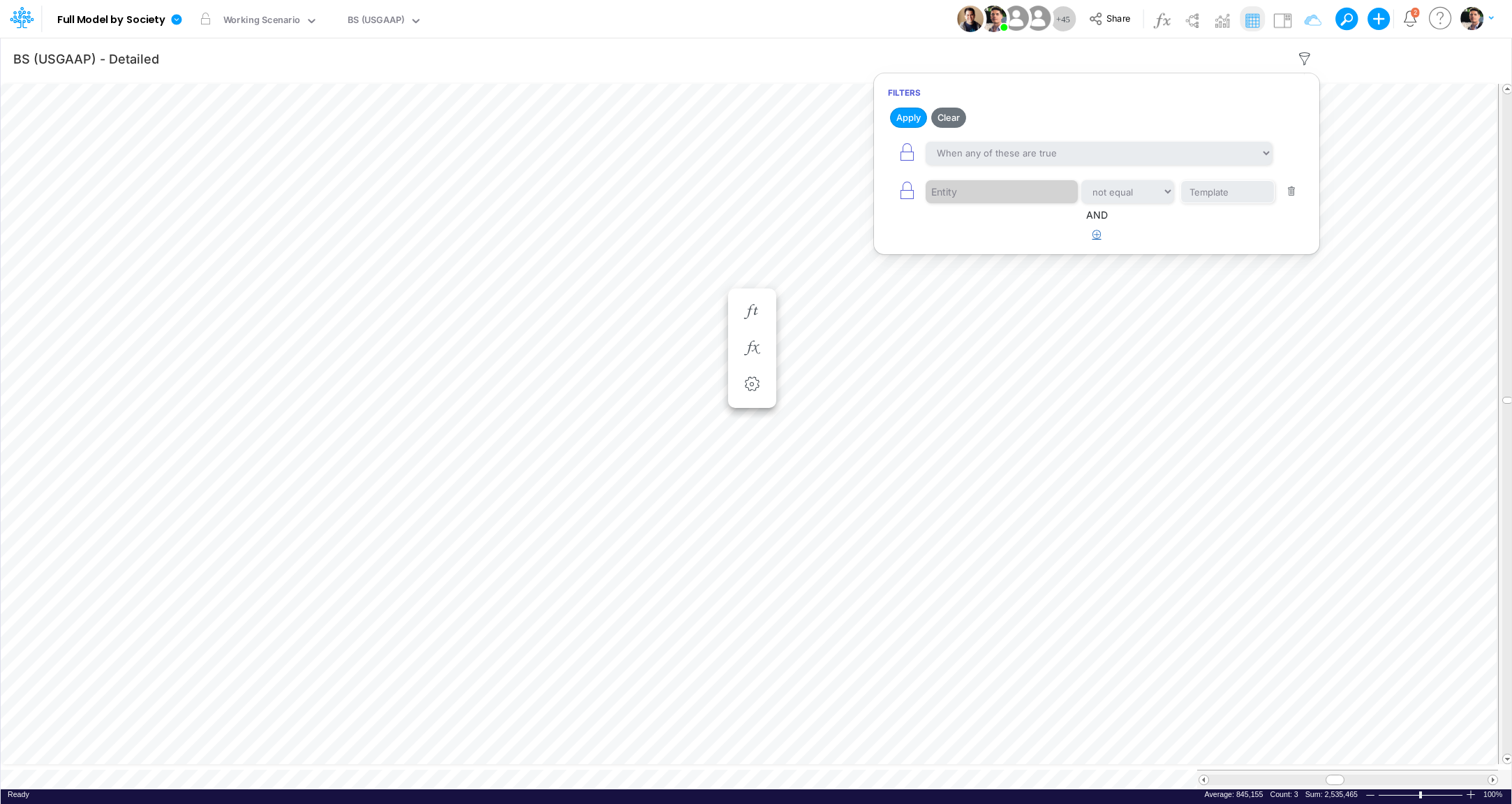
click at [1097, 232] on icon "button" at bounding box center [1097, 235] width 9 height 9
click at [990, 284] on div at bounding box center [992, 278] width 132 height 24
type input "e"
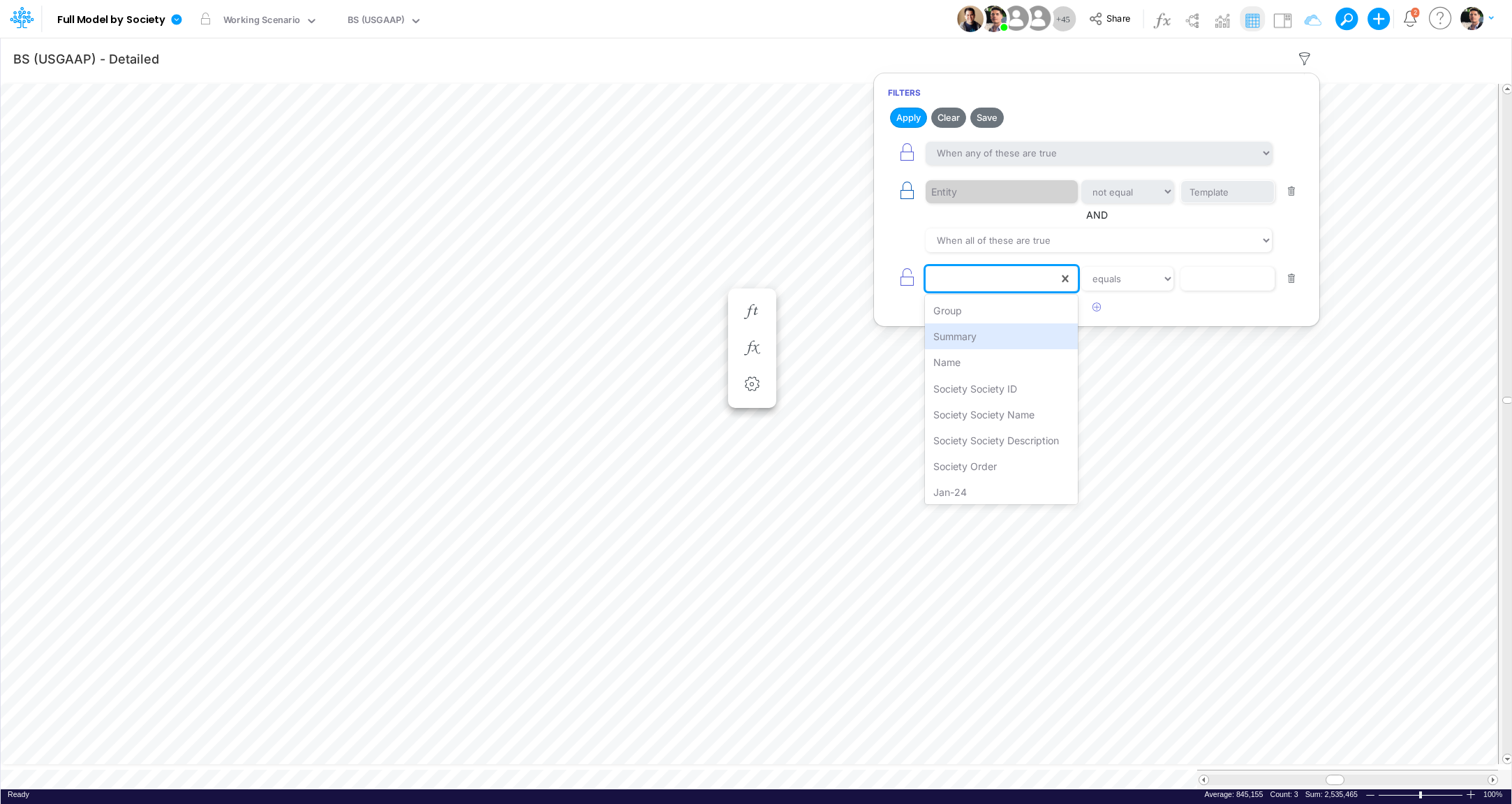
click at [908, 192] on icon "button" at bounding box center [907, 191] width 19 height 19
select select "notEqual"
type input "Template"
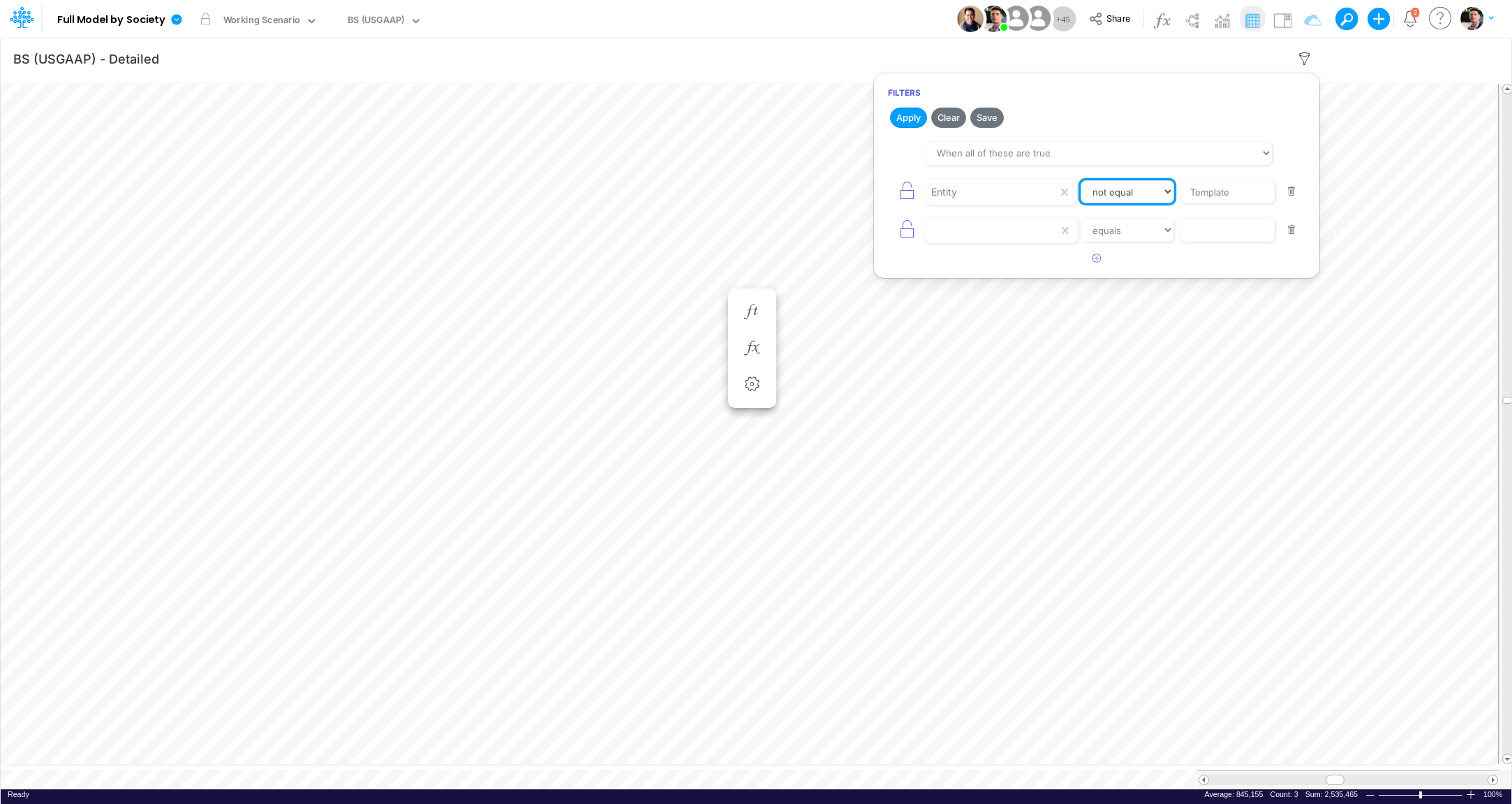
select select "equals"
click option "equals" at bounding box center [0, 0] width 0 height 0
type input "Consolidated FS - USGAAP"
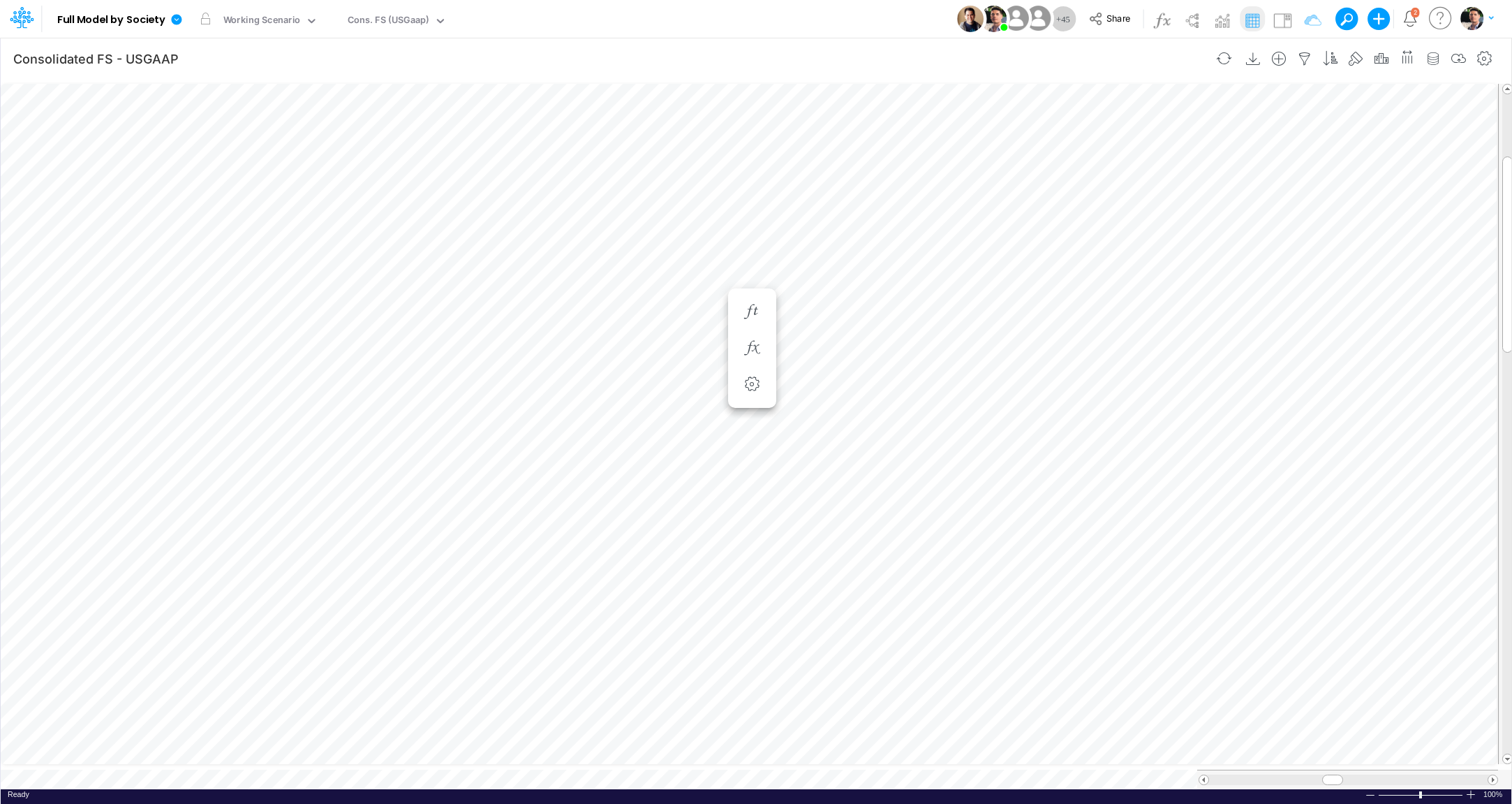
scroll to position [5, 44]
click at [1310, 57] on icon "button" at bounding box center [1305, 59] width 21 height 15
select select "notEqual"
select select "tableSearchOR"
select select "contains"
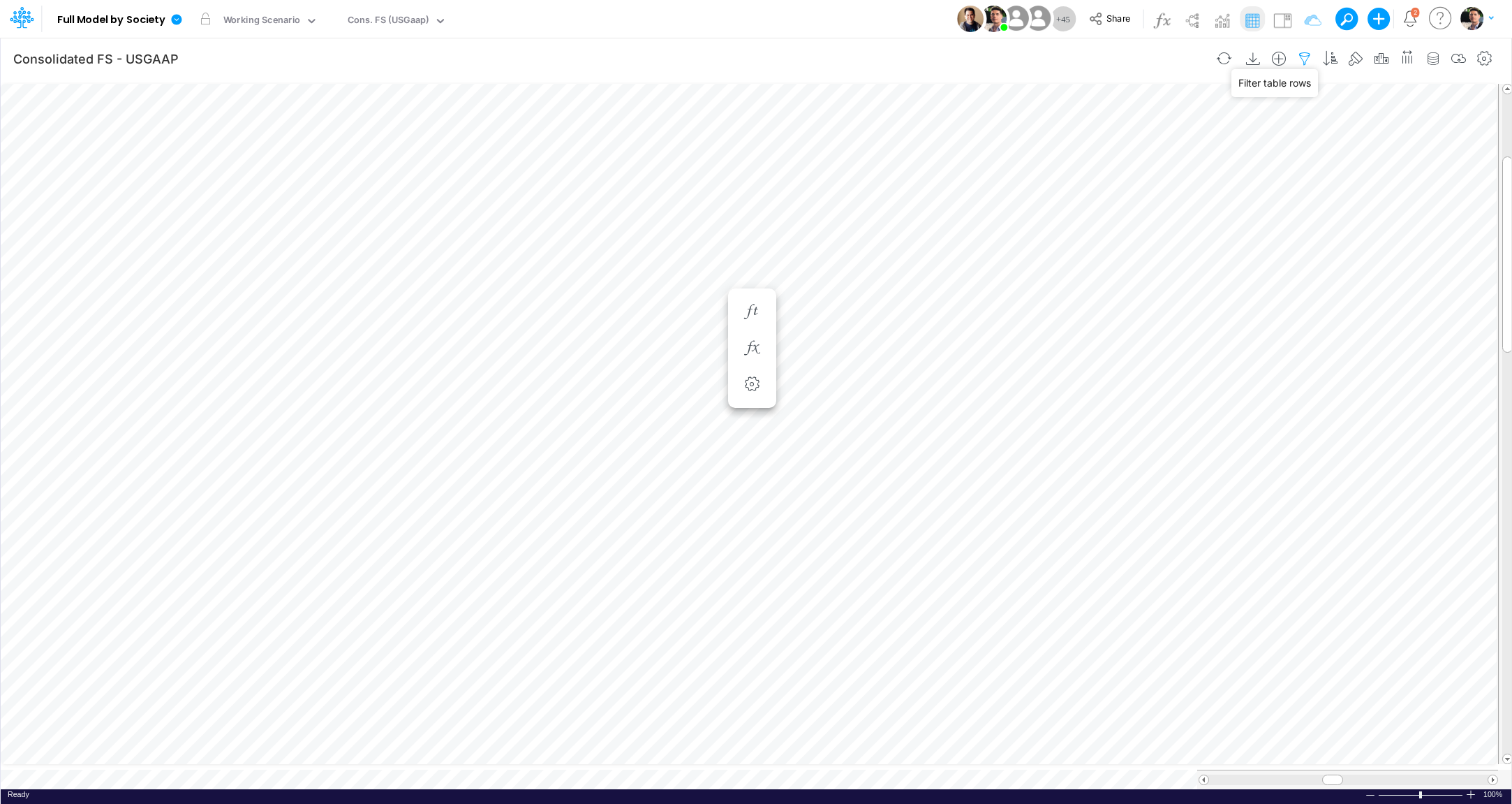
select select "contains"
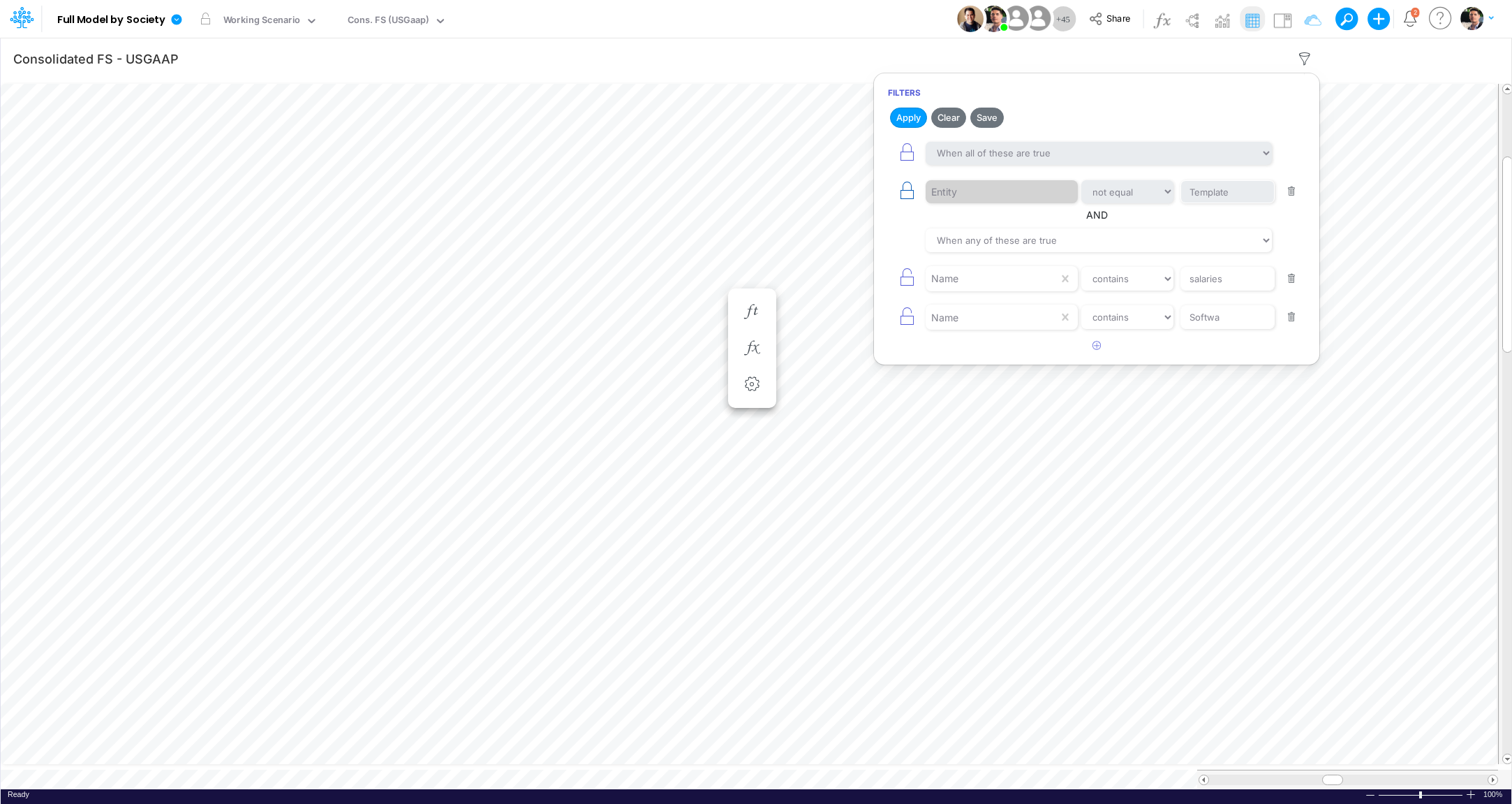
click at [905, 191] on icon "button" at bounding box center [907, 191] width 19 height 19
select select "notEqual"
type input "Template"
type input "salaries"
select select "contains"
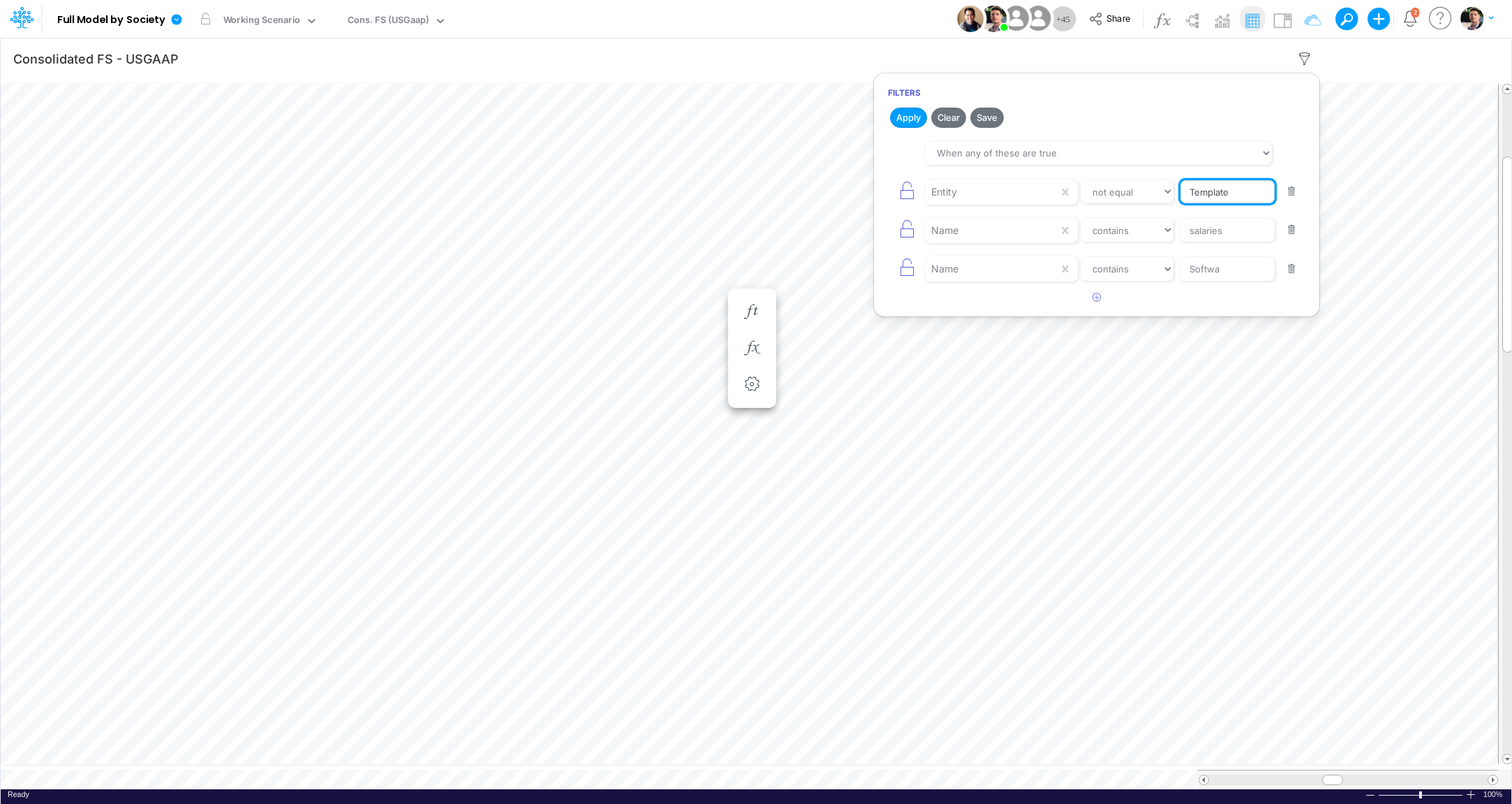
click at [1242, 188] on input "Template" at bounding box center [1228, 192] width 94 height 24
type input "01ar"
select select "contains"
click option "contains" at bounding box center [0, 0] width 0 height 0
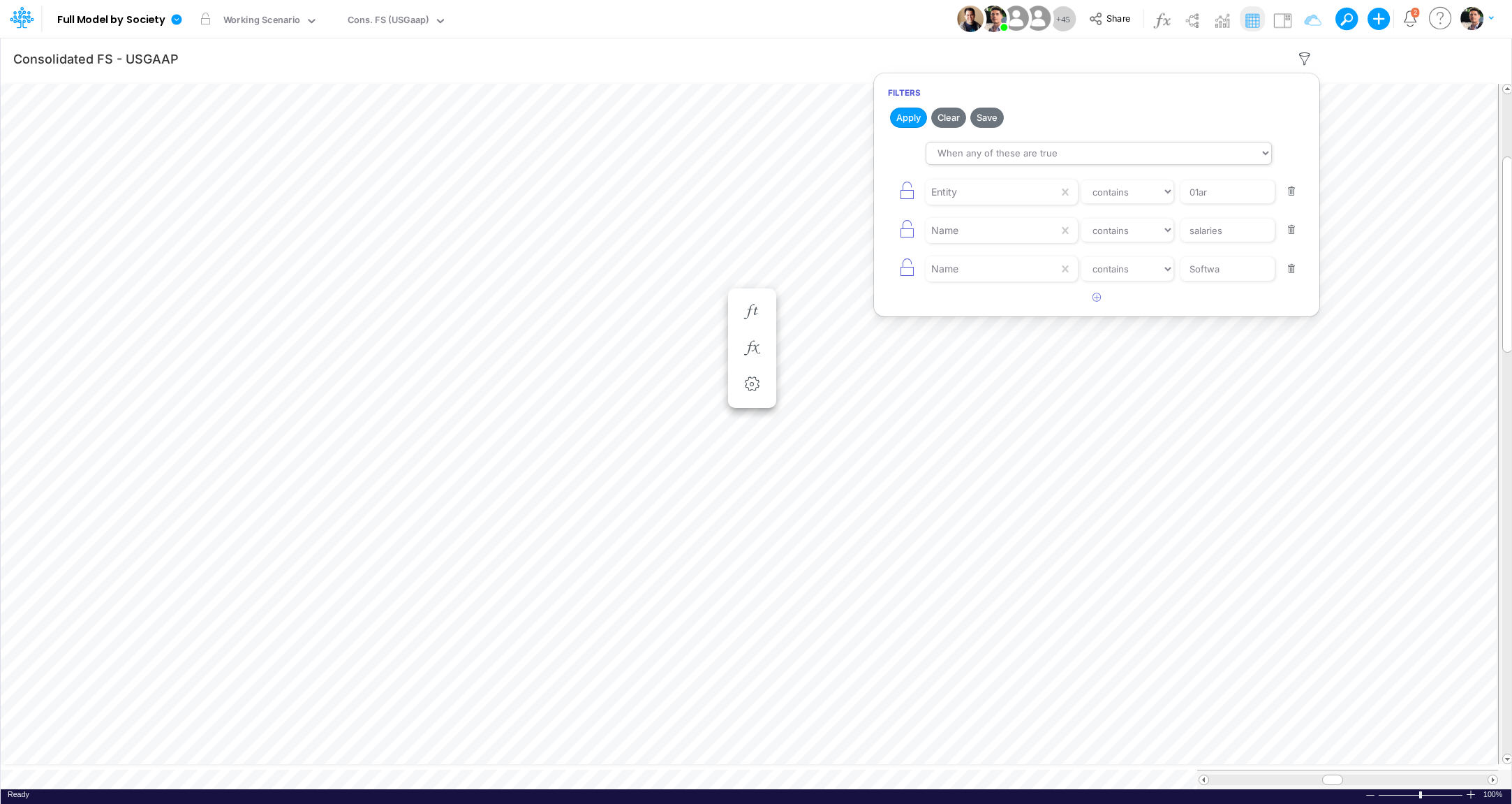
click at [906, 193] on icon "button" at bounding box center [907, 191] width 19 height 19
select select "contains"
type input "salaries"
type input "Softwa"
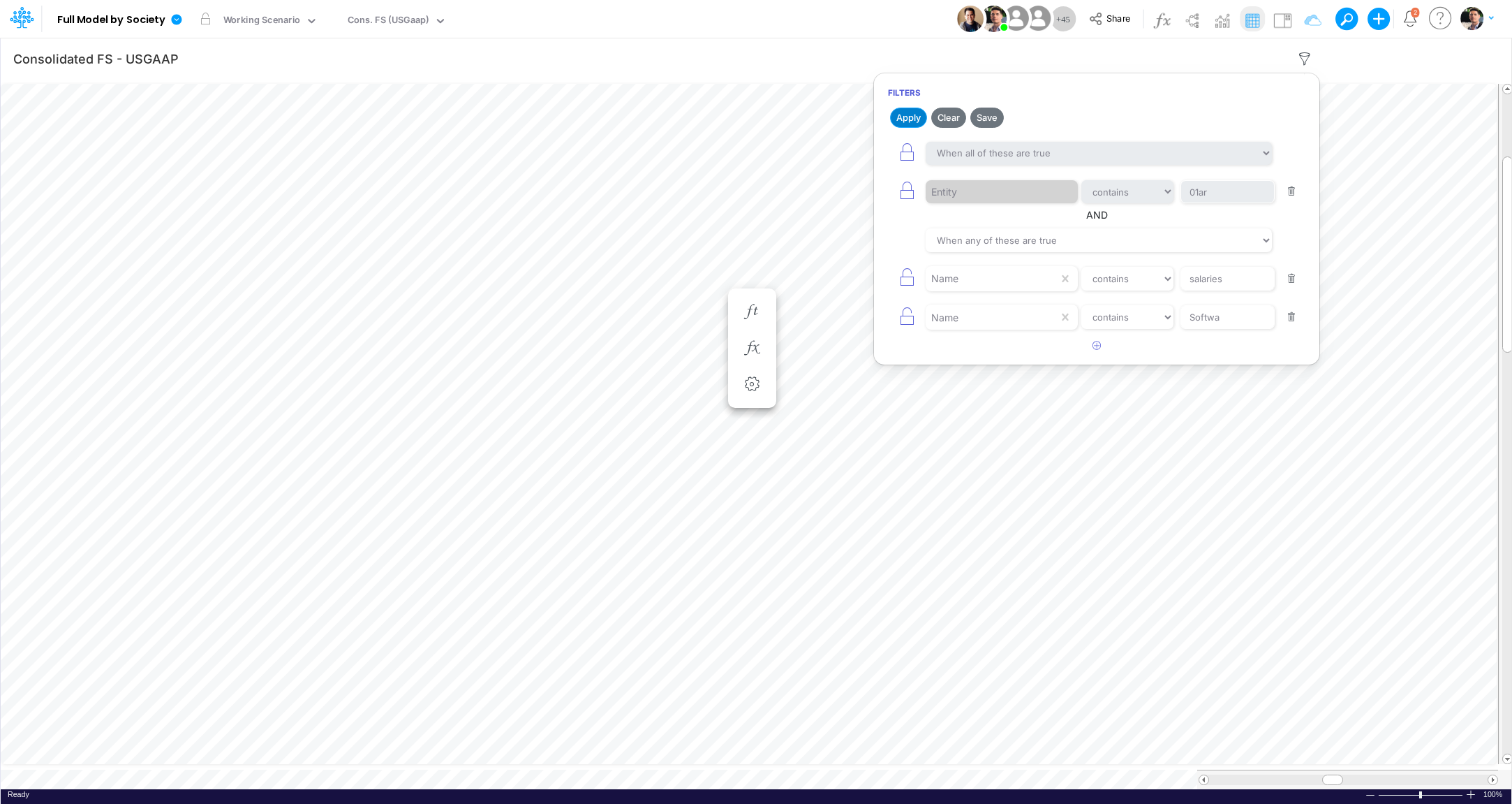
click at [910, 122] on button "Apply" at bounding box center [909, 118] width 37 height 20
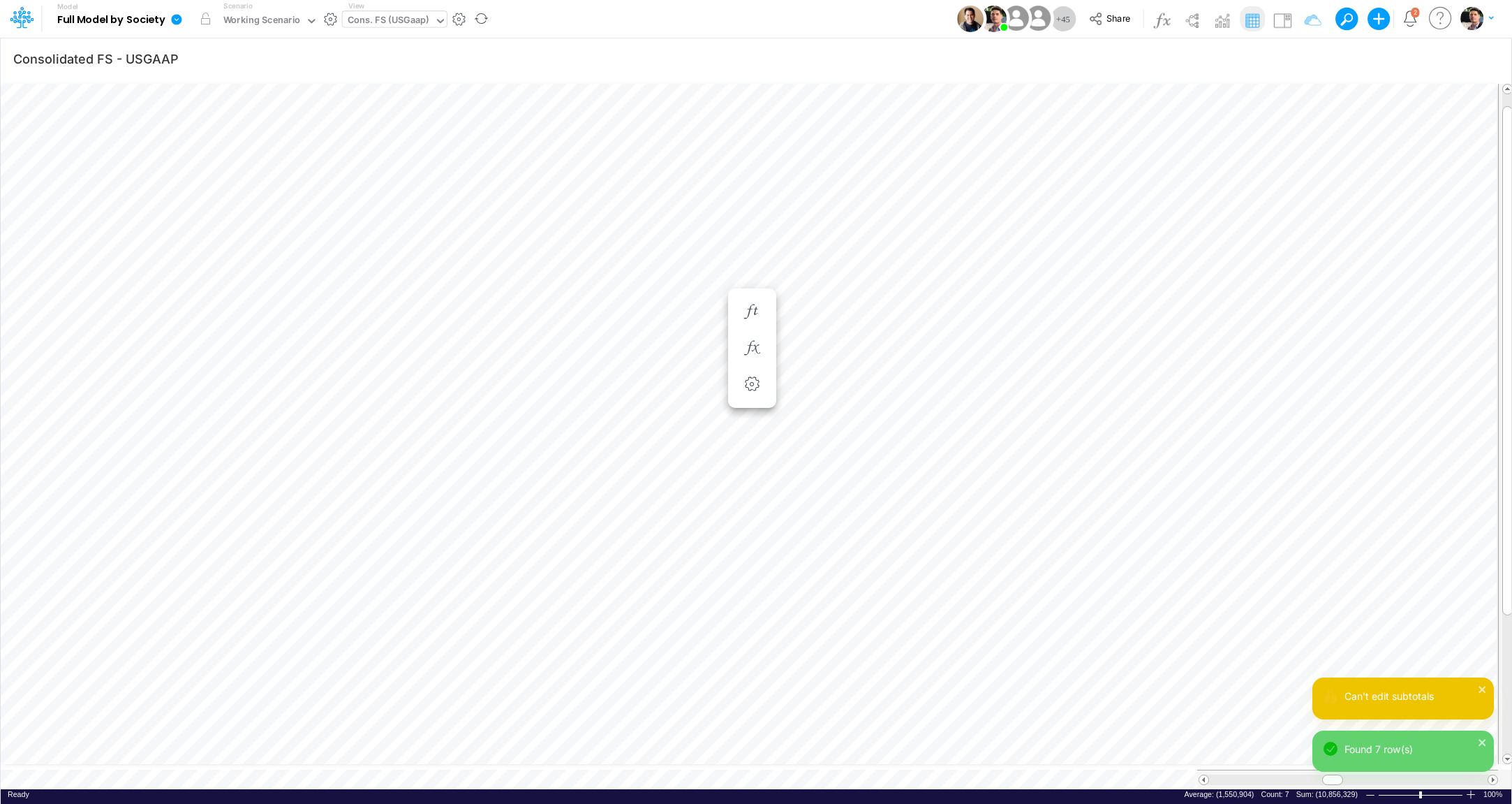
scroll to position [5, 22]
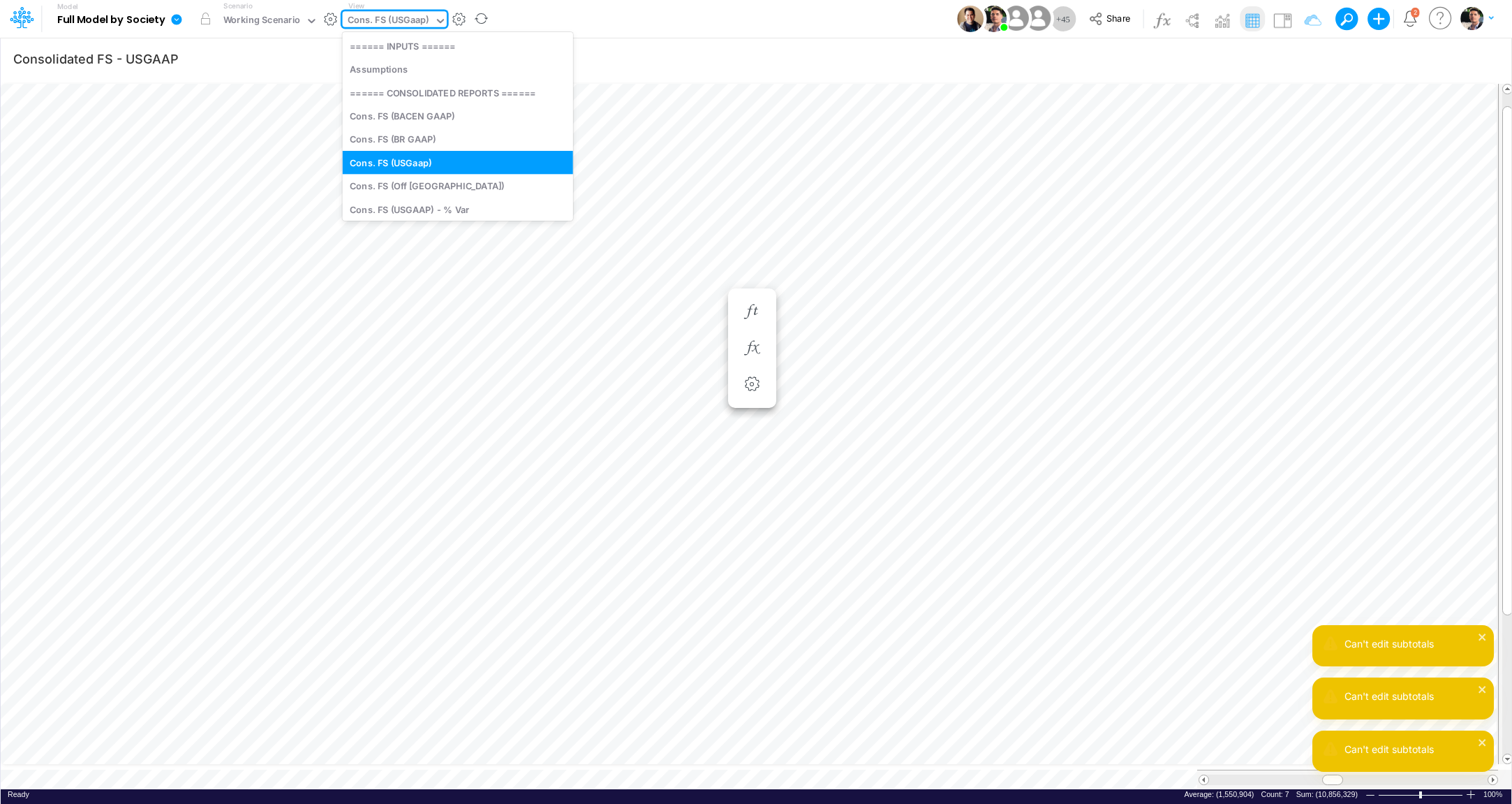
click at [393, 19] on div "Cons. FS (USGaap)" at bounding box center [388, 21] width 81 height 16
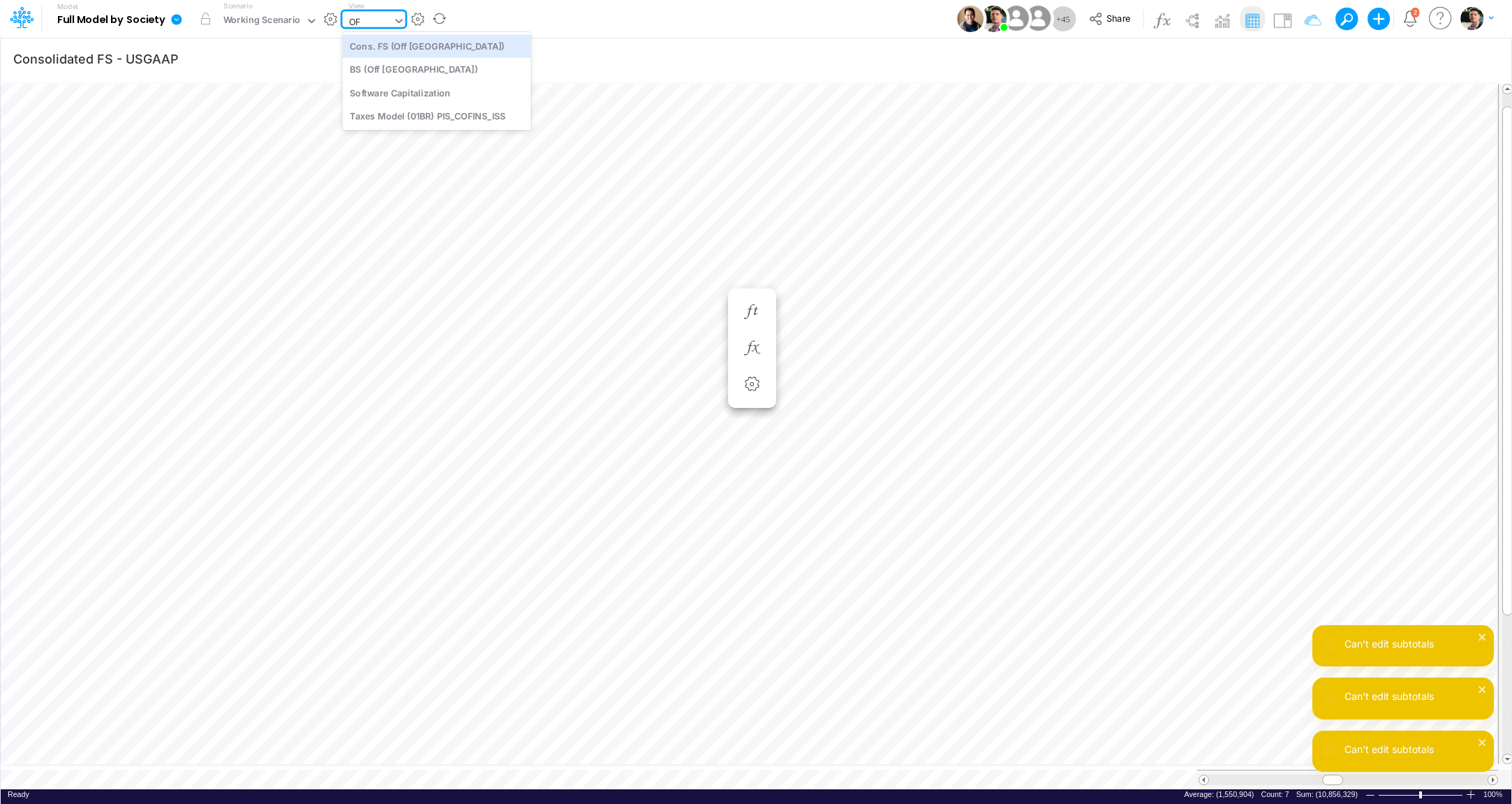
type input "OFF"
click at [408, 53] on div "Cons. FS (Off [GEOGRAPHIC_DATA])" at bounding box center [437, 46] width 188 height 23
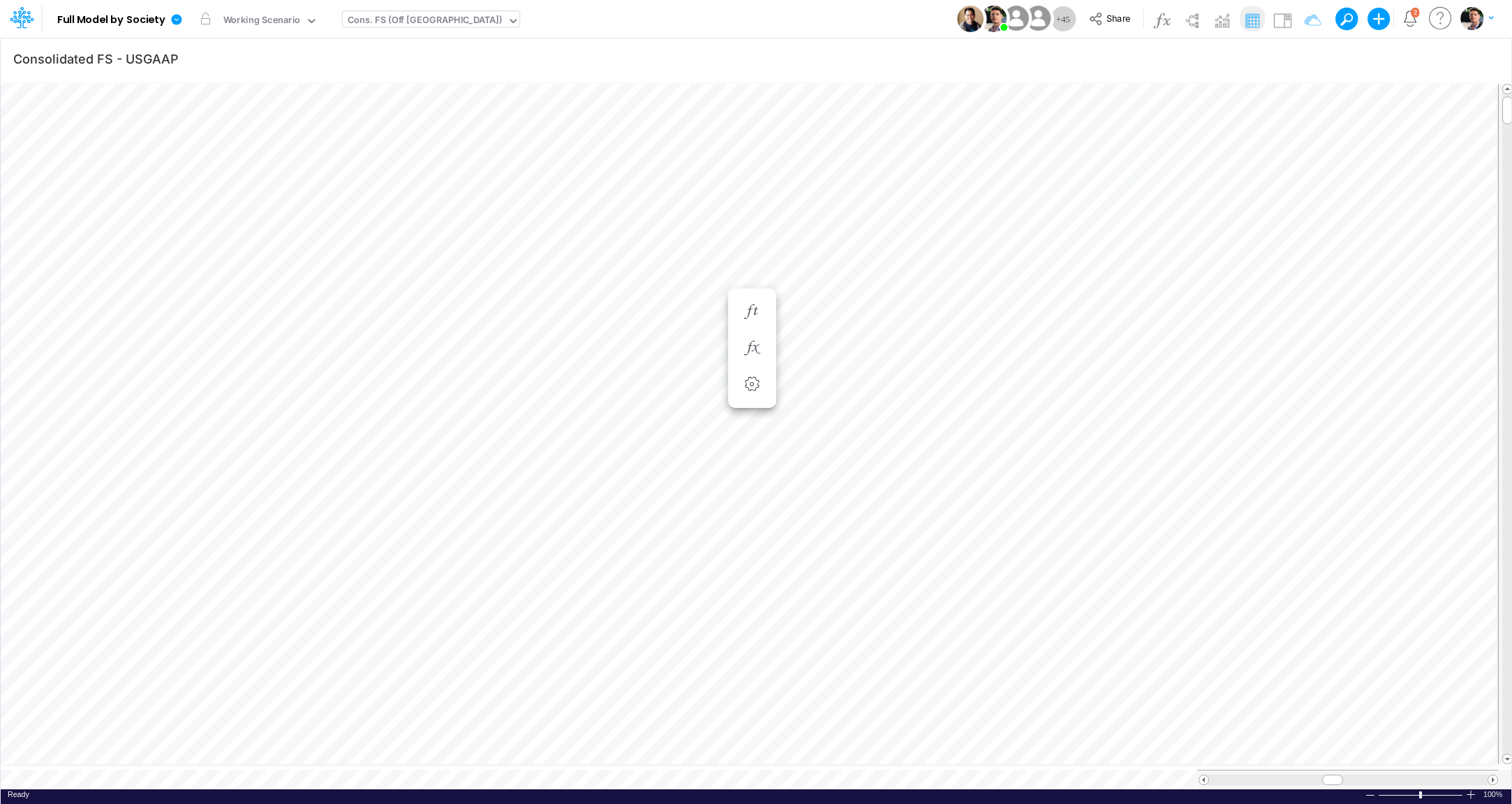
scroll to position [5, 3]
click at [1311, 56] on icon "button" at bounding box center [1305, 59] width 21 height 15
select select "tableSearchOR"
click at [1293, 194] on button "button" at bounding box center [1291, 191] width 27 height 19
type input "01US"
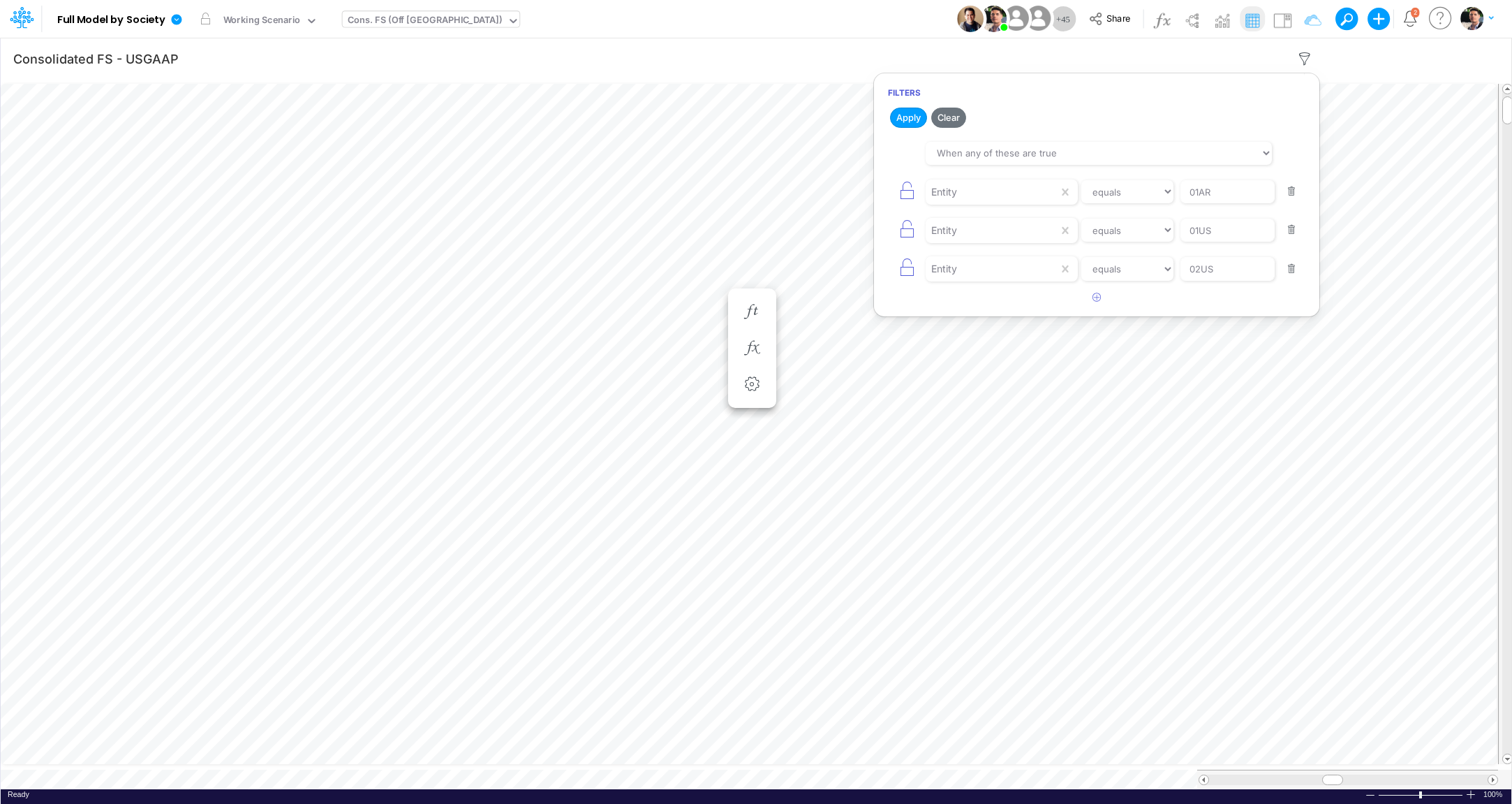
type input "02US"
click at [899, 188] on icon "button" at bounding box center [907, 191] width 19 height 19
type input "02US"
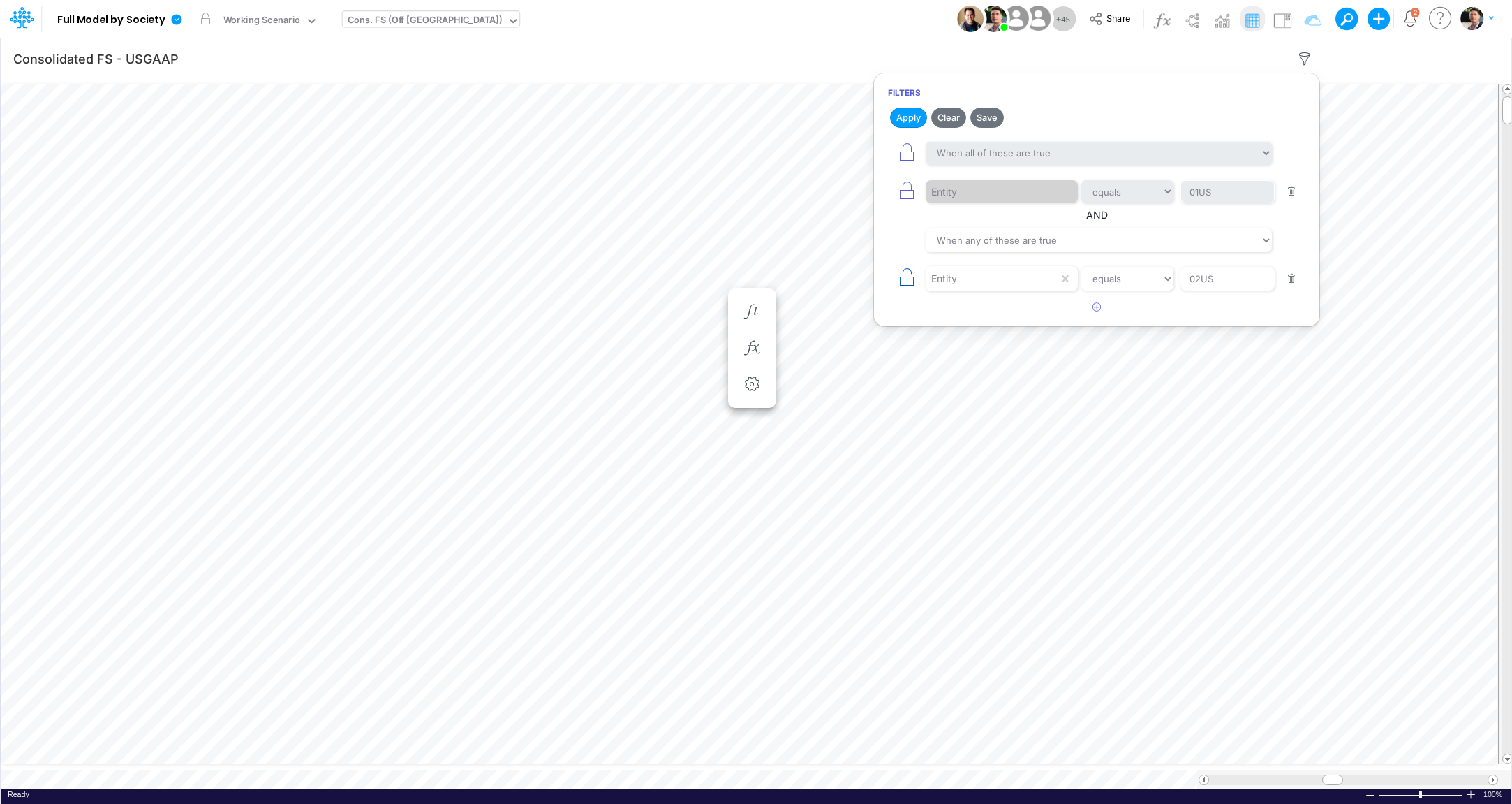
click at [904, 276] on icon "button" at bounding box center [907, 277] width 19 height 19
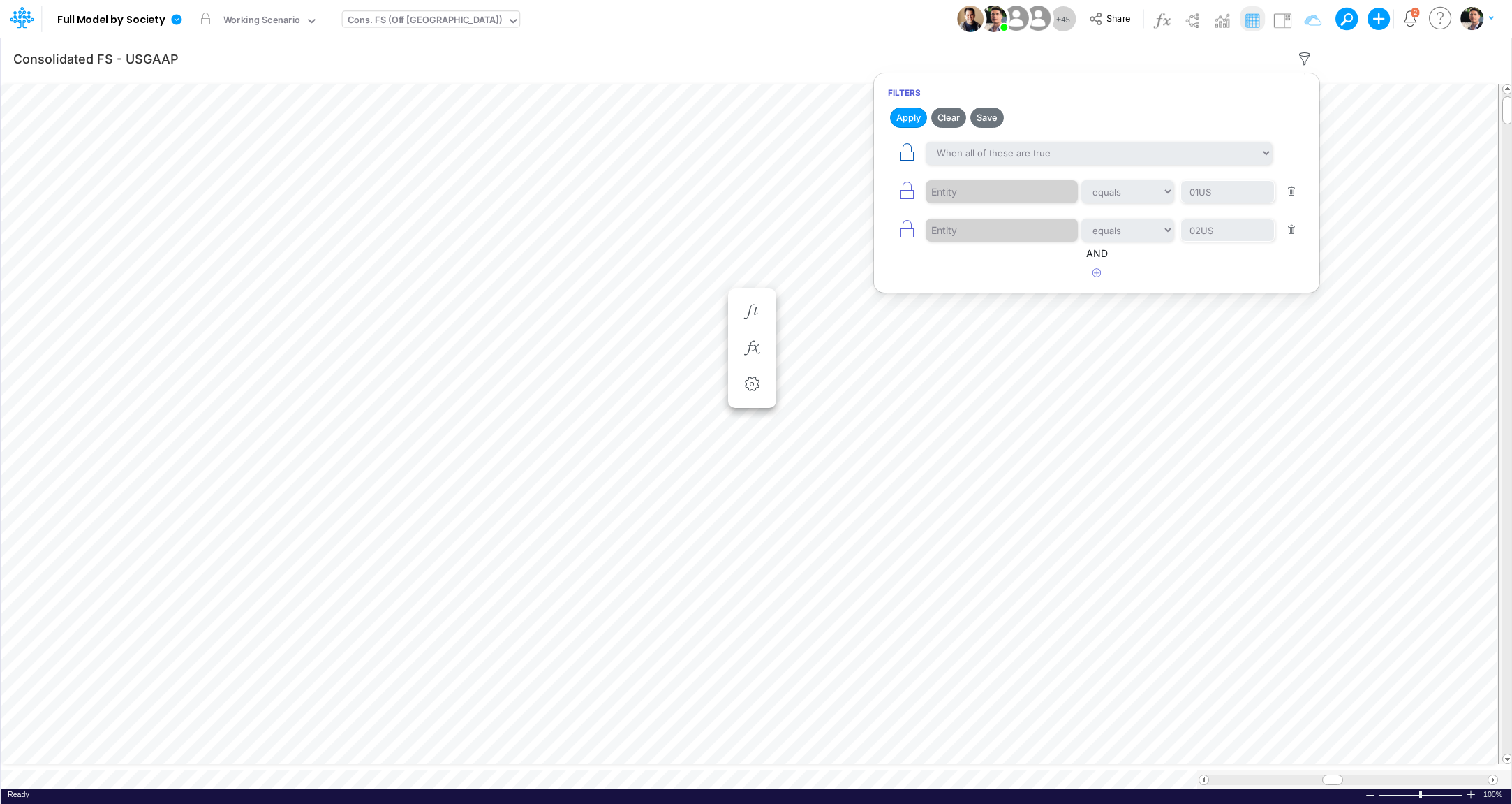
click at [907, 156] on icon "button" at bounding box center [907, 152] width 19 height 19
select select "tableSearchOR"
click option "When any of these are true" at bounding box center [0, 0] width 0 height 0
click at [917, 155] on button "button" at bounding box center [907, 153] width 38 height 32
click at [1095, 275] on icon "button" at bounding box center [1097, 273] width 9 height 9
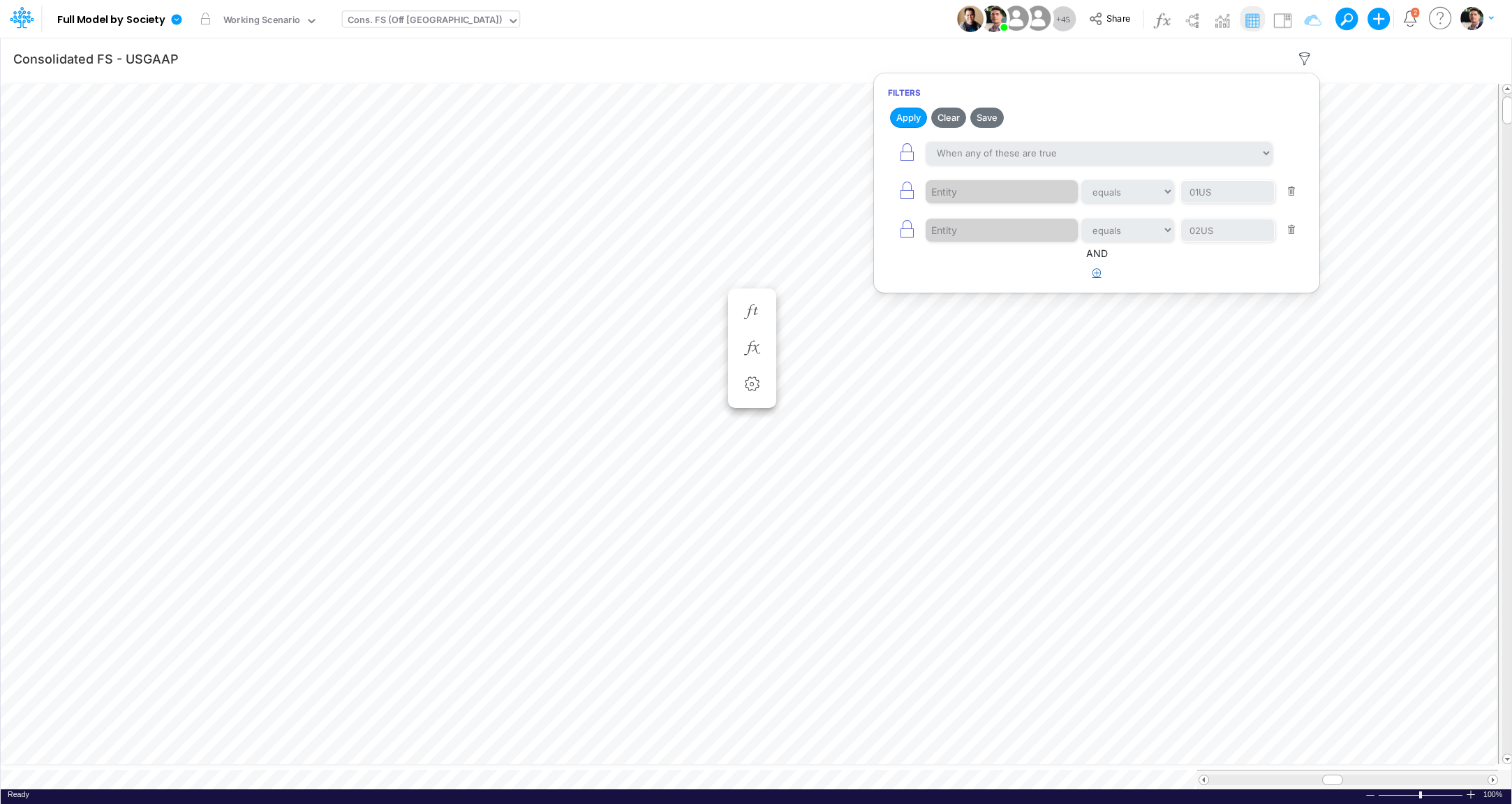
select select "tableSearchOR"
click at [990, 312] on div at bounding box center [992, 317] width 132 height 24
type input "NAM"
click at [1138, 313] on select "equals not equal starts with ends with contains" at bounding box center [1127, 317] width 94 height 24
select select "contains"
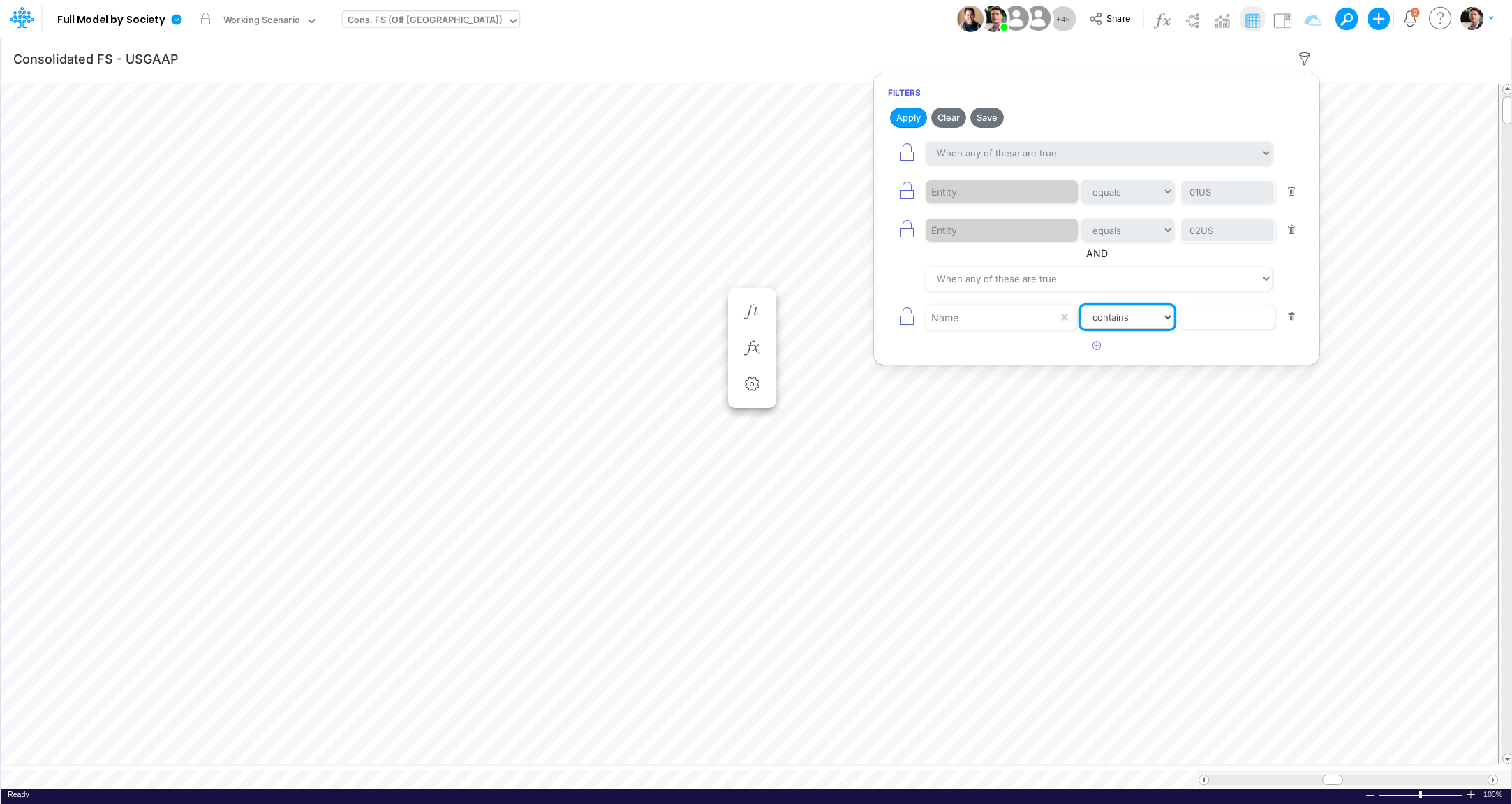
click option "contains" at bounding box center [0, 0] width 0 height 0
click at [1203, 309] on input "text" at bounding box center [1228, 317] width 94 height 24
type input "Salarie"
click at [1097, 341] on icon "button" at bounding box center [1097, 345] width 9 height 9
click at [982, 354] on div at bounding box center [992, 356] width 132 height 24
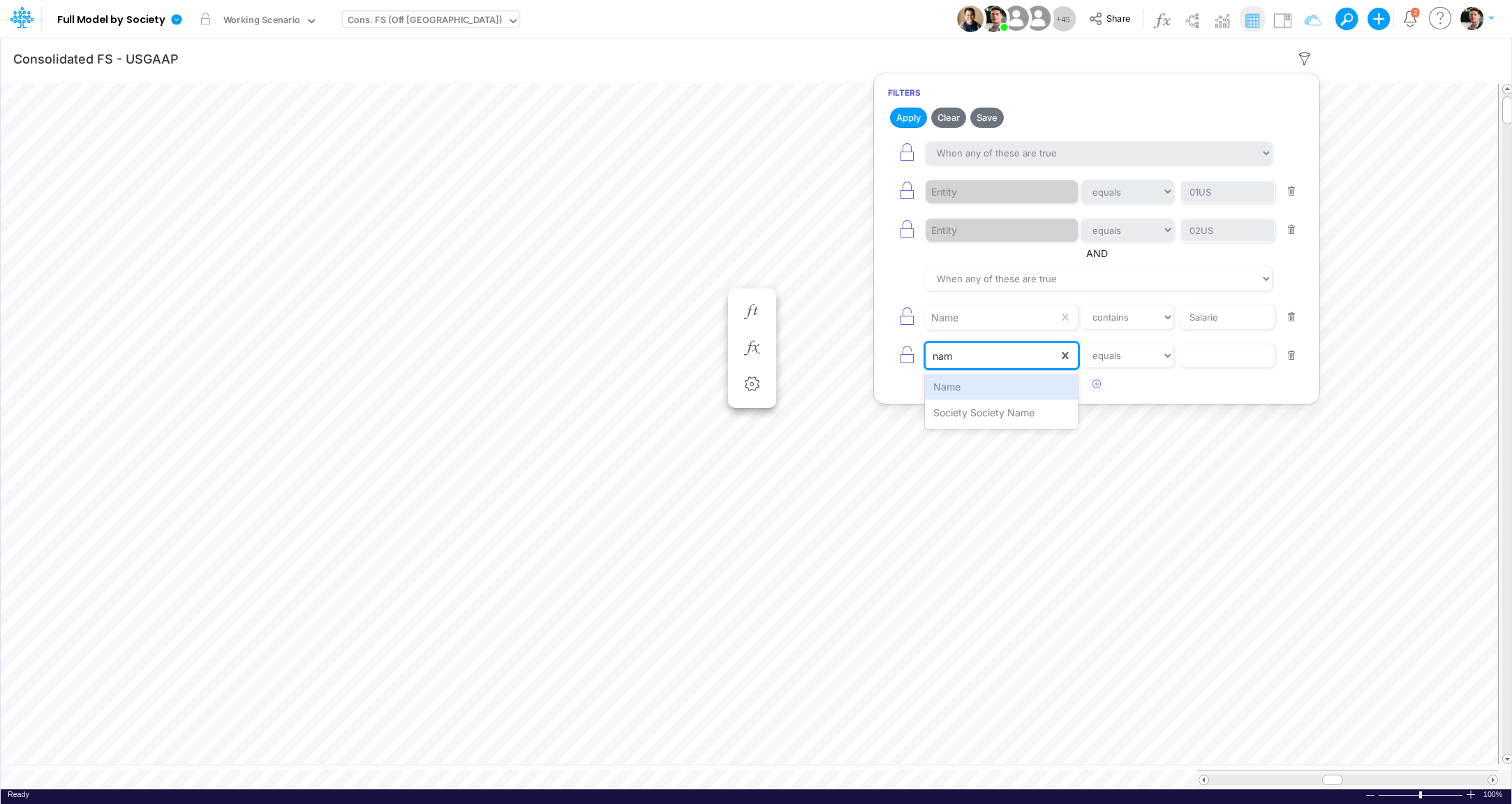
type input "name"
select select "contains"
click option "contains" at bounding box center [0, 0] width 0 height 0
click at [1223, 352] on input "text" at bounding box center [1228, 356] width 94 height 24
type input "Soft"
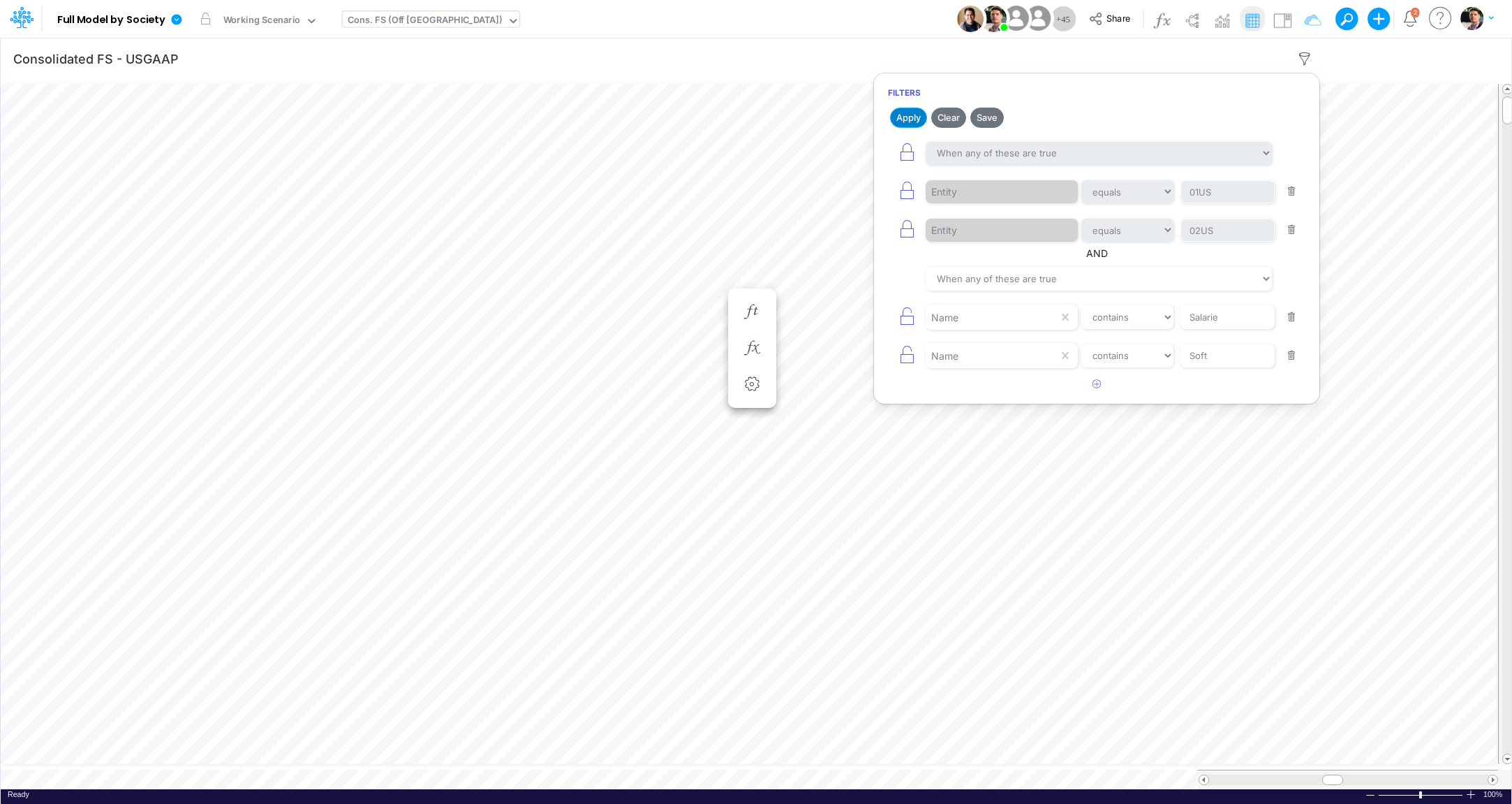
click at [905, 117] on button "Apply" at bounding box center [909, 118] width 37 height 20
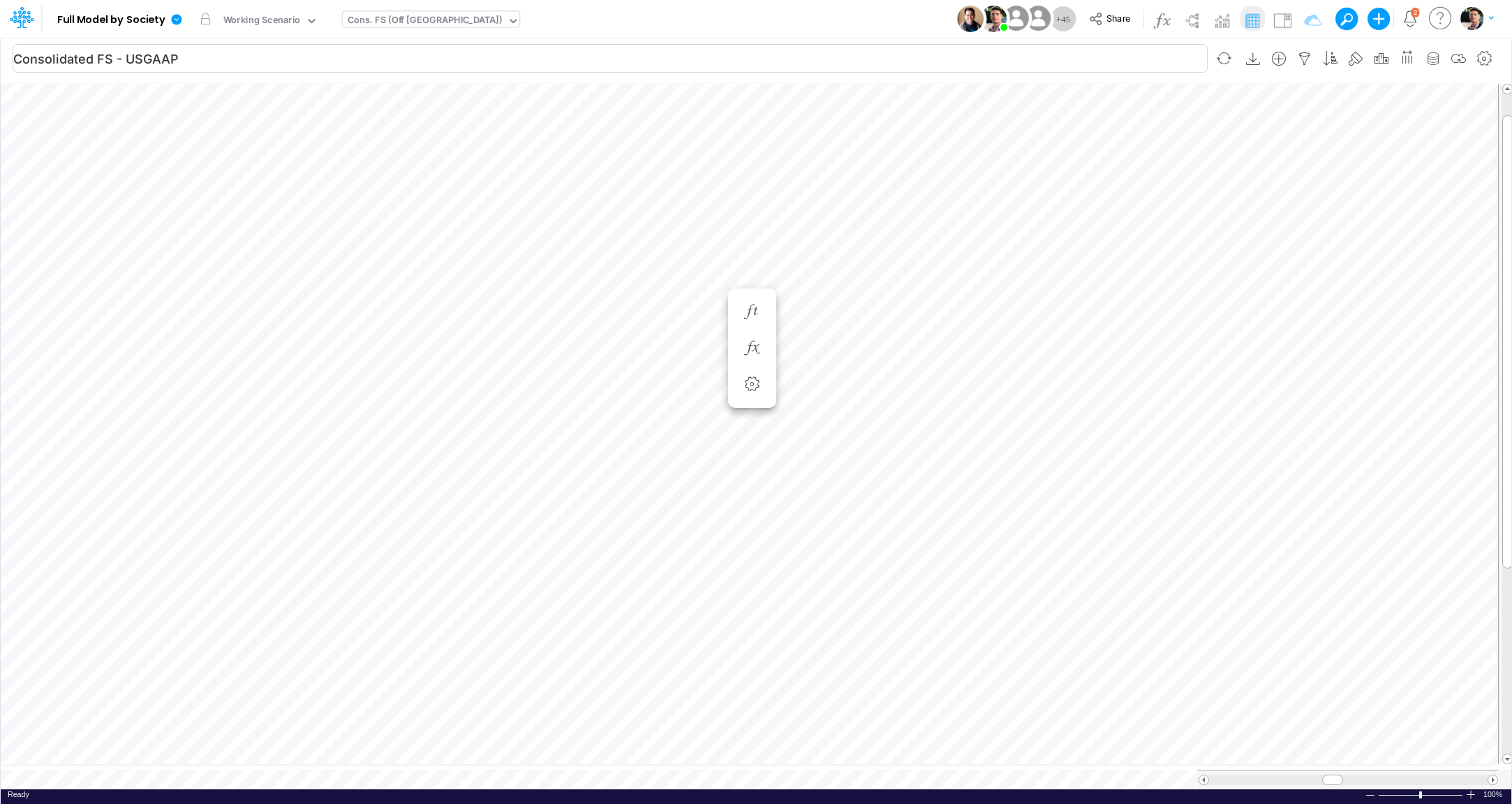
scroll to position [5, 46]
click at [400, 18] on div "Cons. FS (Off [GEOGRAPHIC_DATA])" at bounding box center [424, 21] width 154 height 16
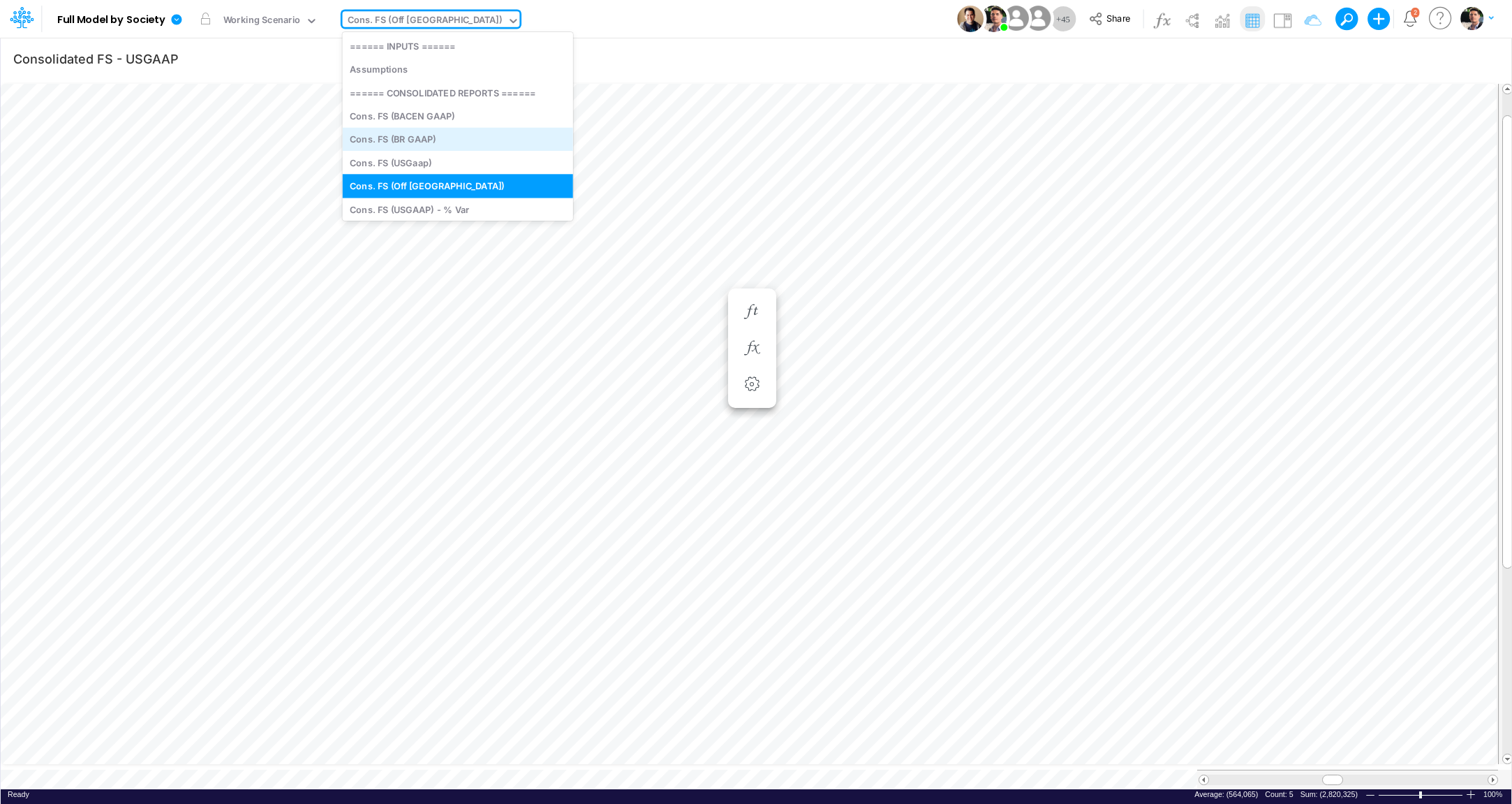
click at [408, 139] on div "Cons. FS (BR GAAP)" at bounding box center [458, 139] width 231 height 23
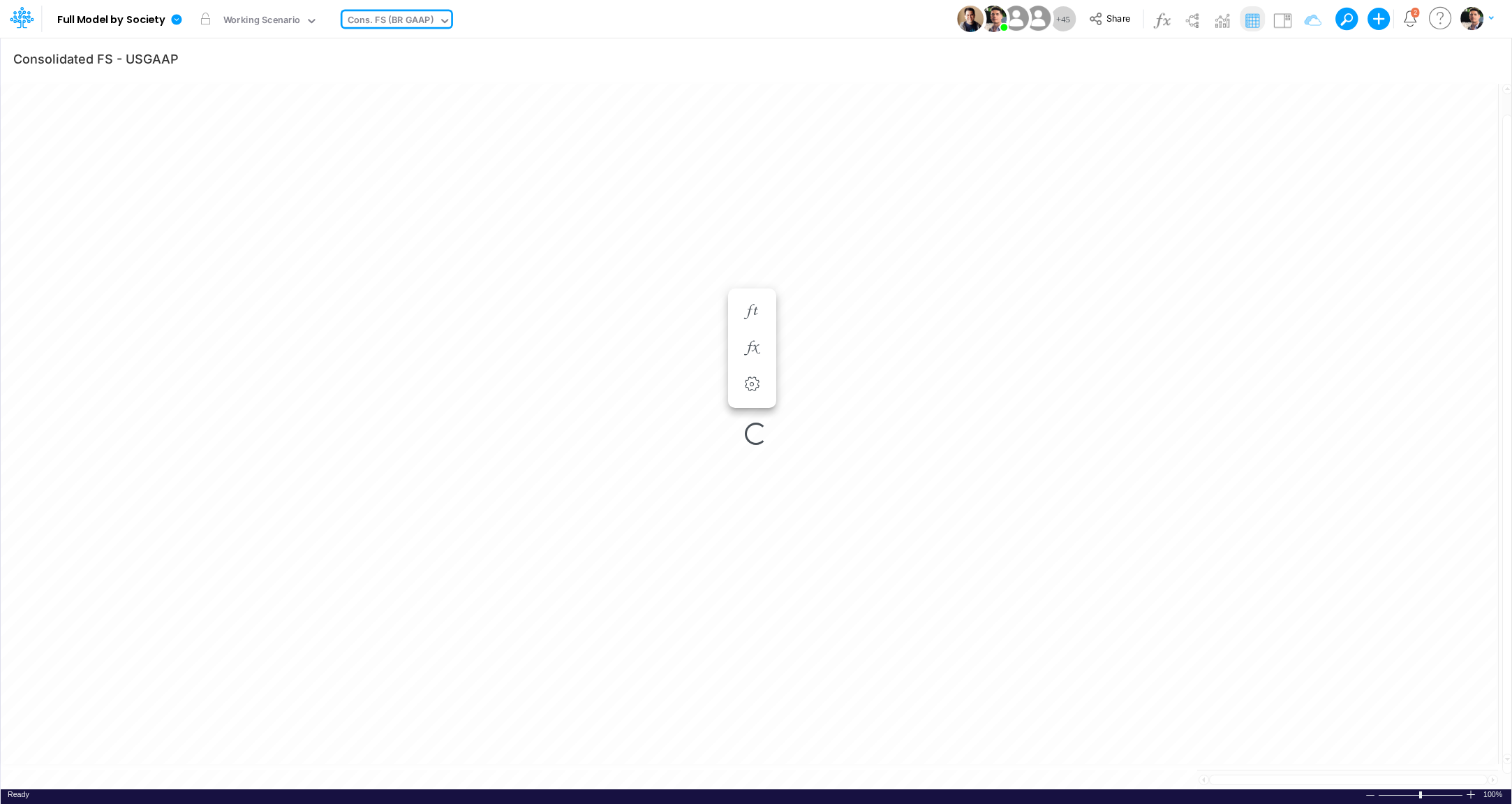
type input "Consolidated FS - BRGAAP"
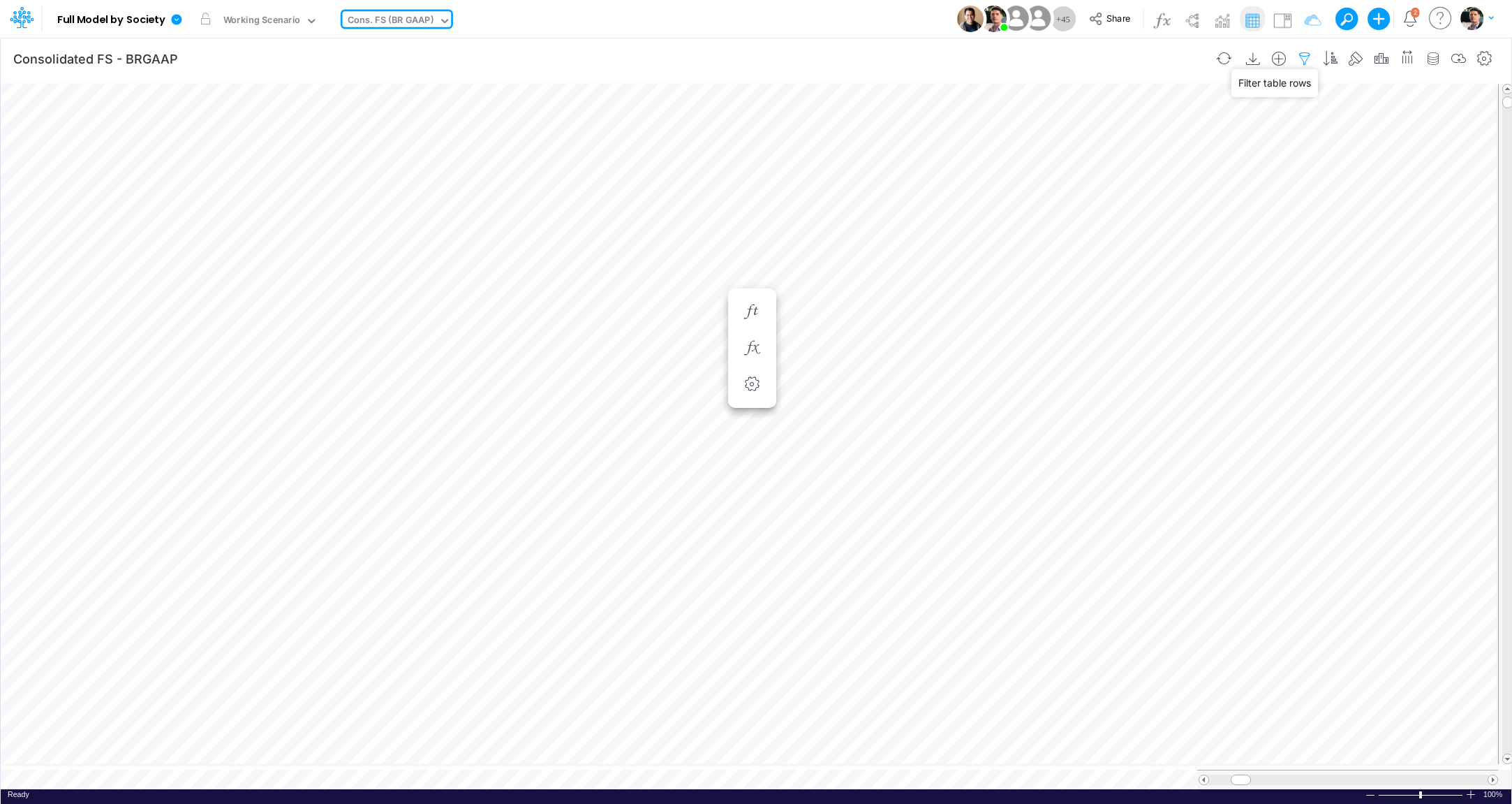
click at [1308, 59] on icon "button" at bounding box center [1305, 59] width 21 height 15
select select "tableSearchOR"
click at [1303, 60] on icon "button" at bounding box center [1305, 59] width 21 height 15
select select "tableSearchOR"
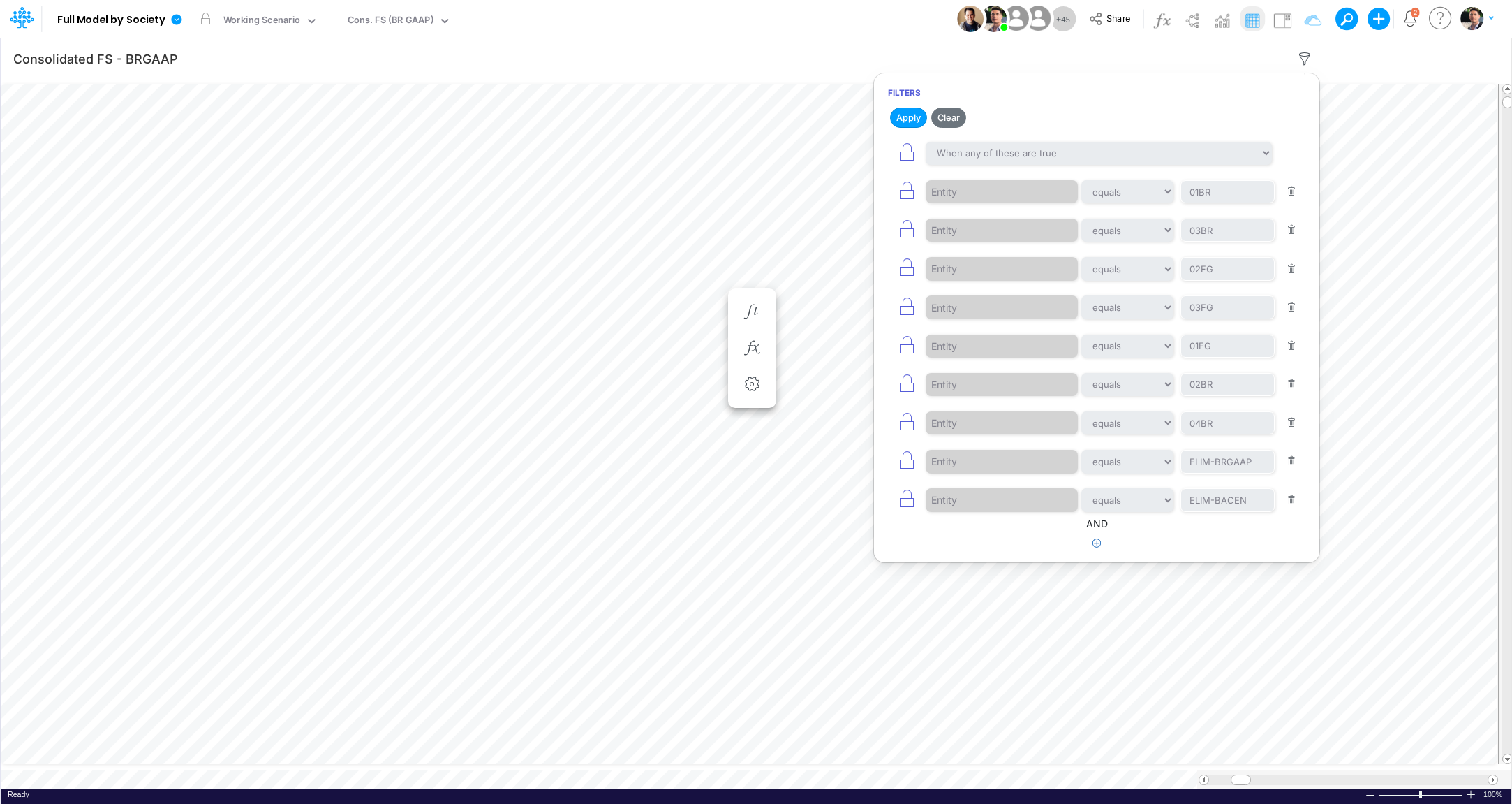
click at [1102, 539] on button "button" at bounding box center [1096, 544] width 27 height 23
select select "tableSearchOR"
click at [990, 586] on div at bounding box center [992, 587] width 132 height 24
type input "nam"
click at [1198, 582] on input "text" at bounding box center [1228, 587] width 94 height 24
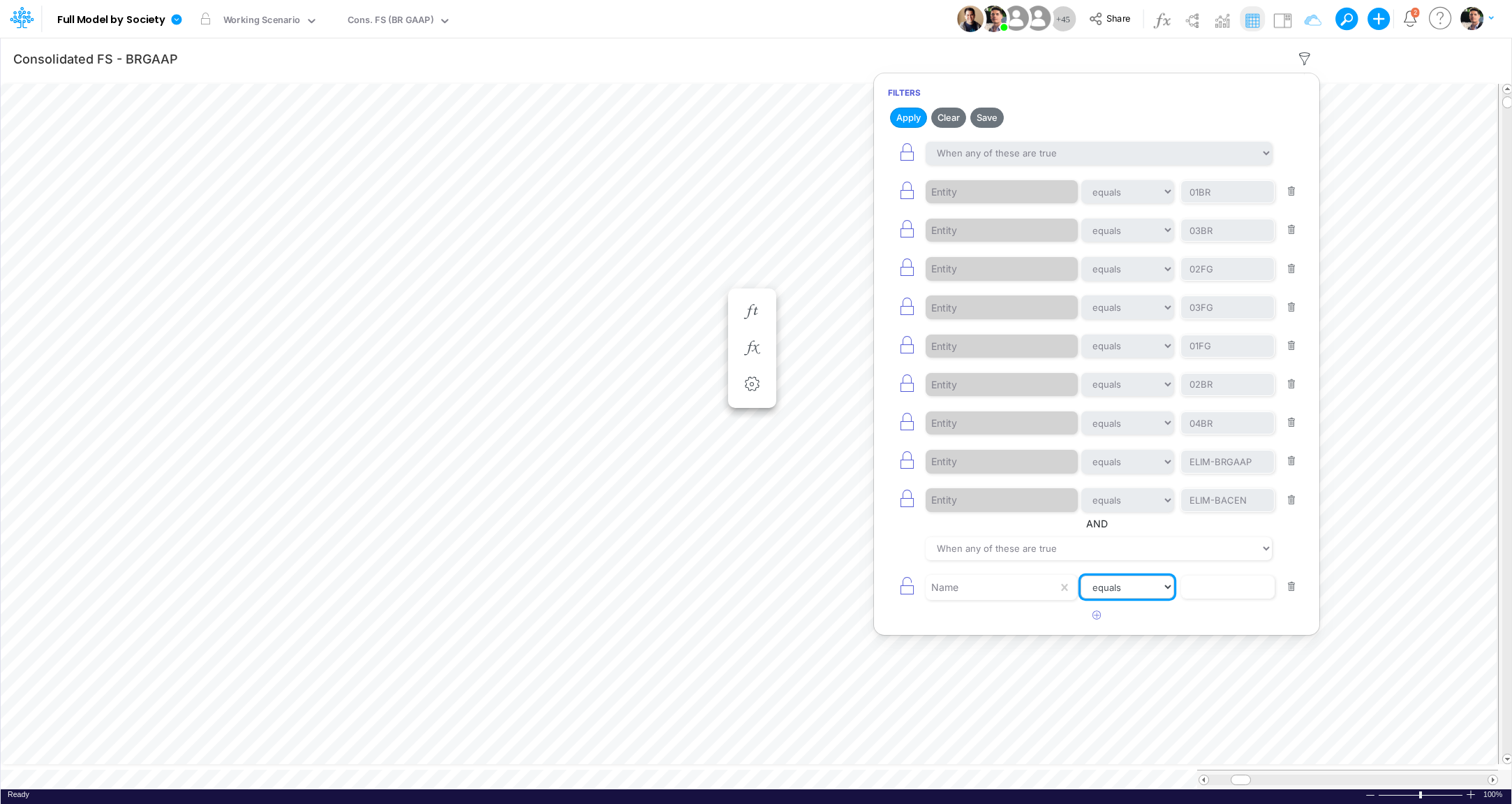
click at [1104, 582] on select "equals not equal starts with ends with contains" at bounding box center [1127, 587] width 94 height 24
select select "contains"
click at [1229, 586] on input "text" at bounding box center [1228, 587] width 94 height 24
type input "Salarie"
click at [1095, 610] on icon "button" at bounding box center [1097, 615] width 9 height 9
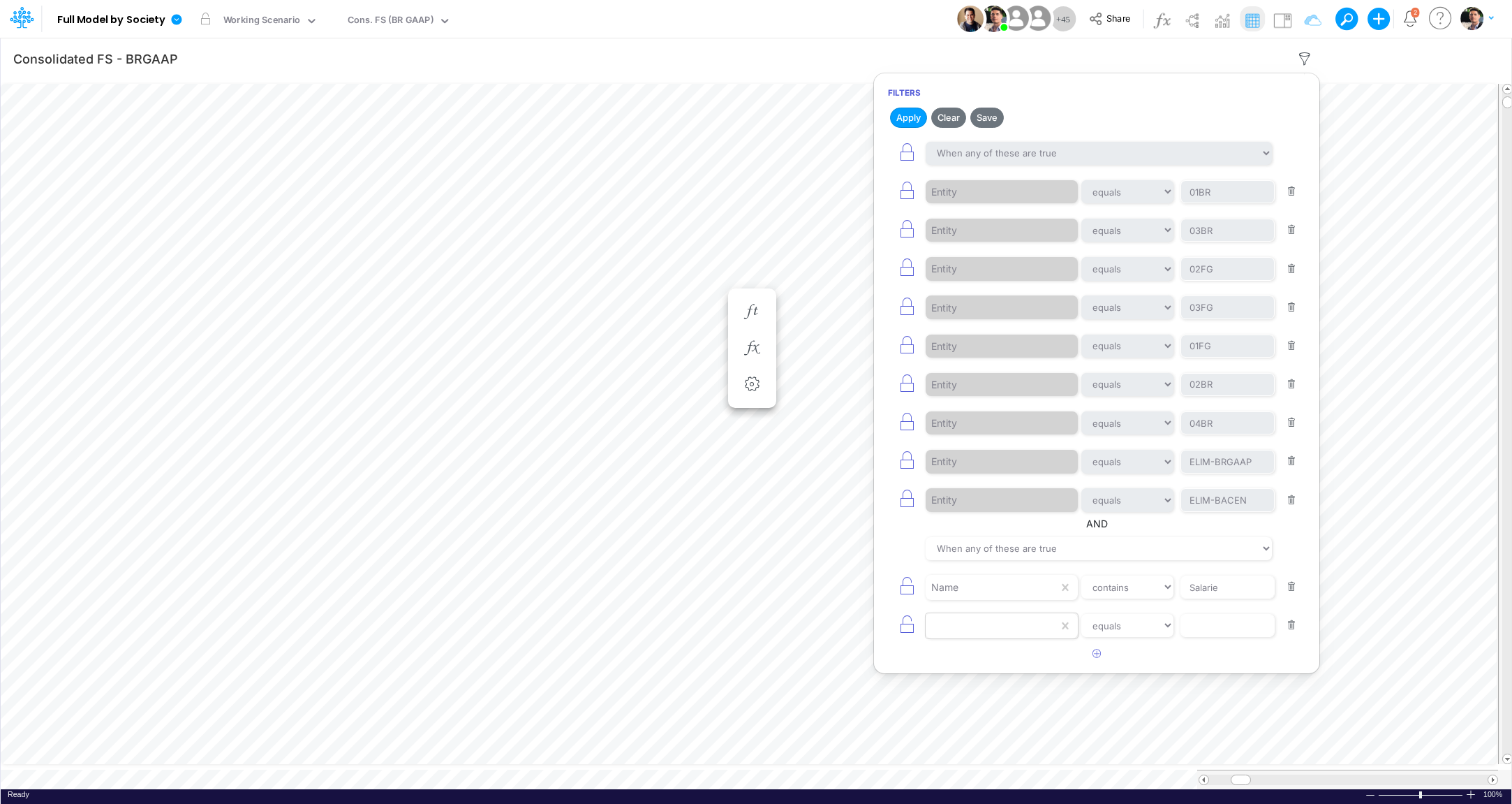
click at [972, 617] on div at bounding box center [992, 626] width 132 height 24
type input "nam"
select select "contains"
click at [1210, 617] on input "text" at bounding box center [1228, 626] width 94 height 24
type input "Soft"
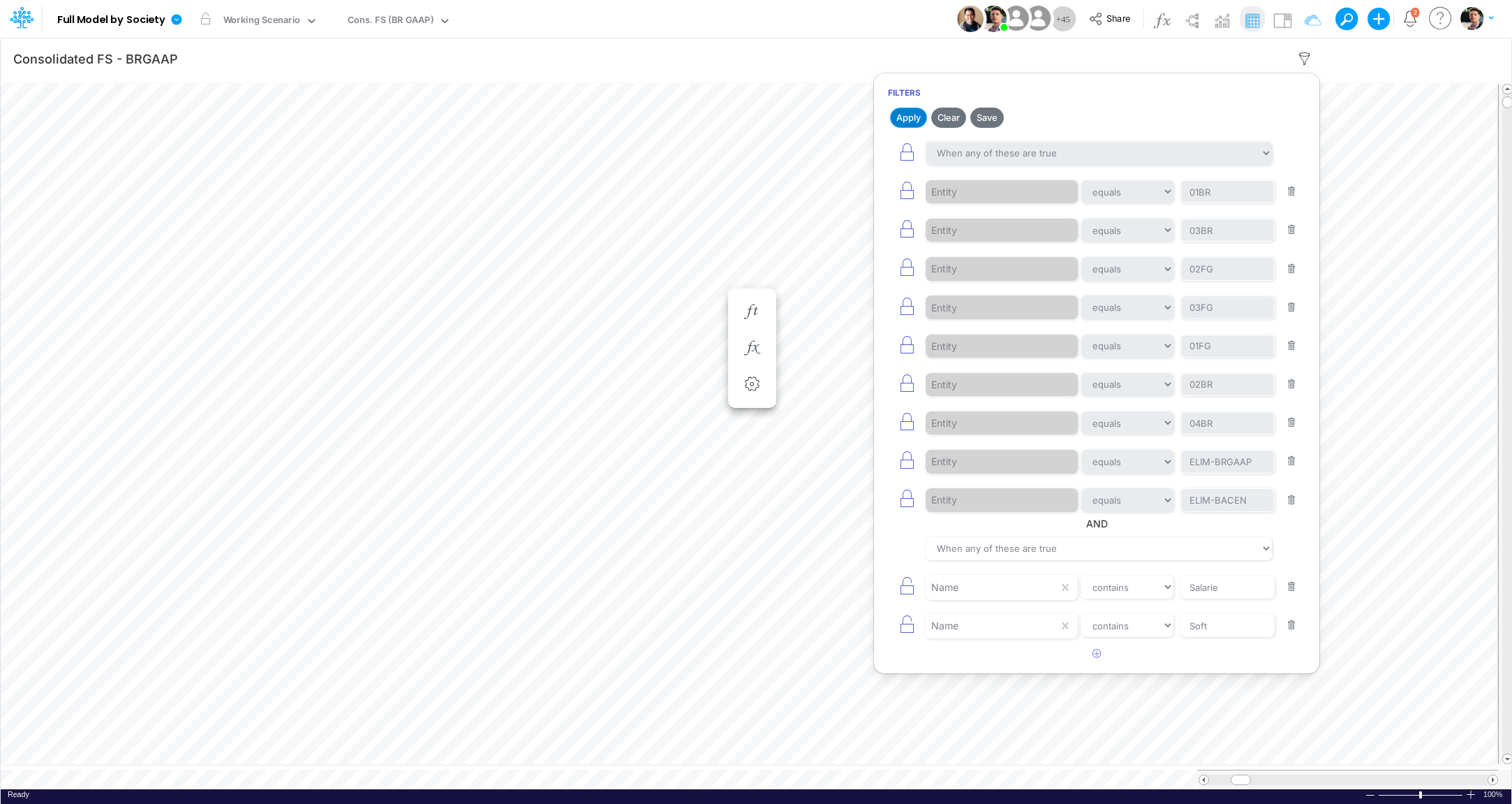
click at [912, 120] on button "Apply" at bounding box center [909, 118] width 37 height 20
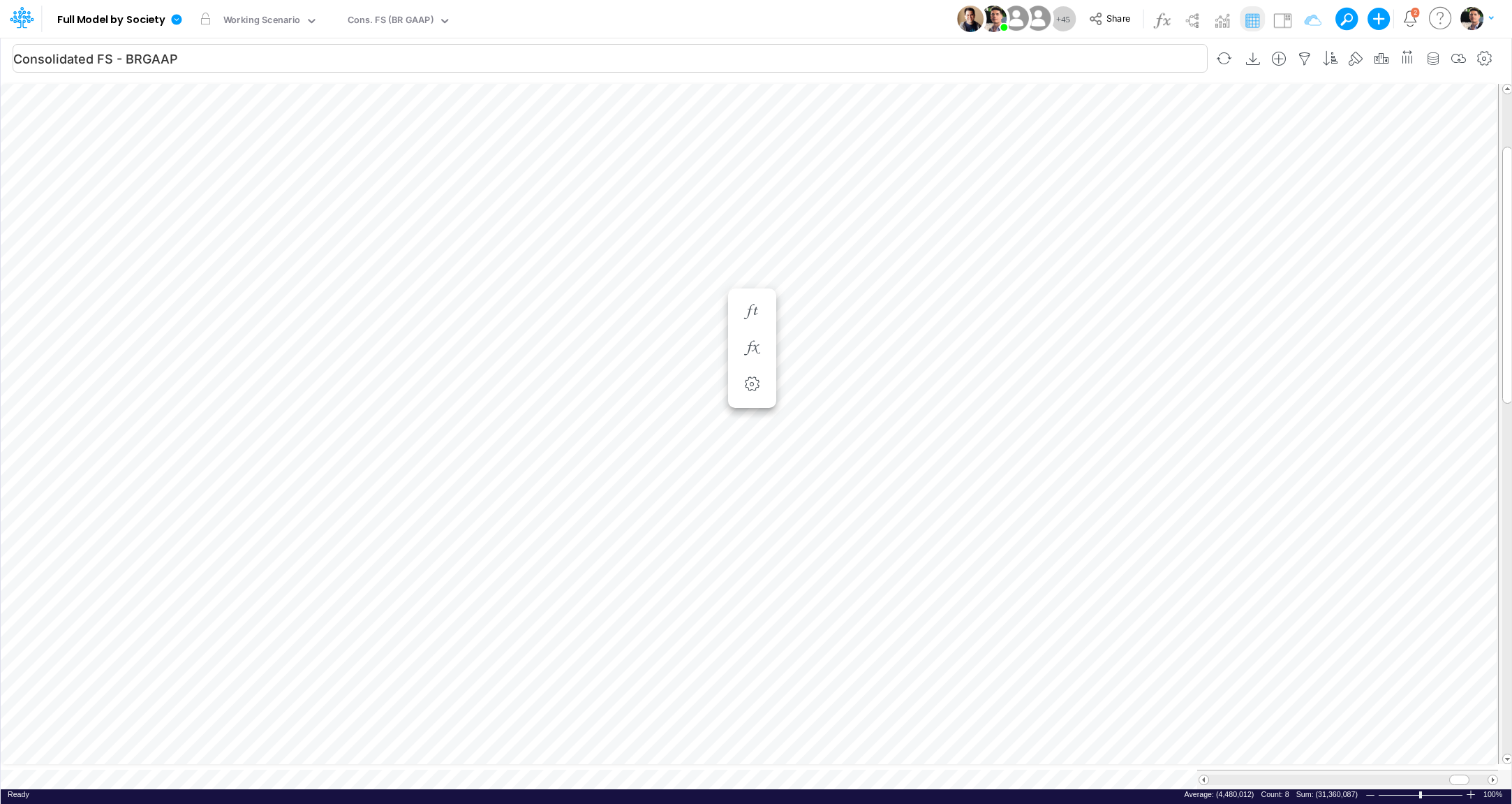
scroll to position [5, 42]
type input "BS (USGAAP) - Detailed"
